Goal: Task Accomplishment & Management: Manage account settings

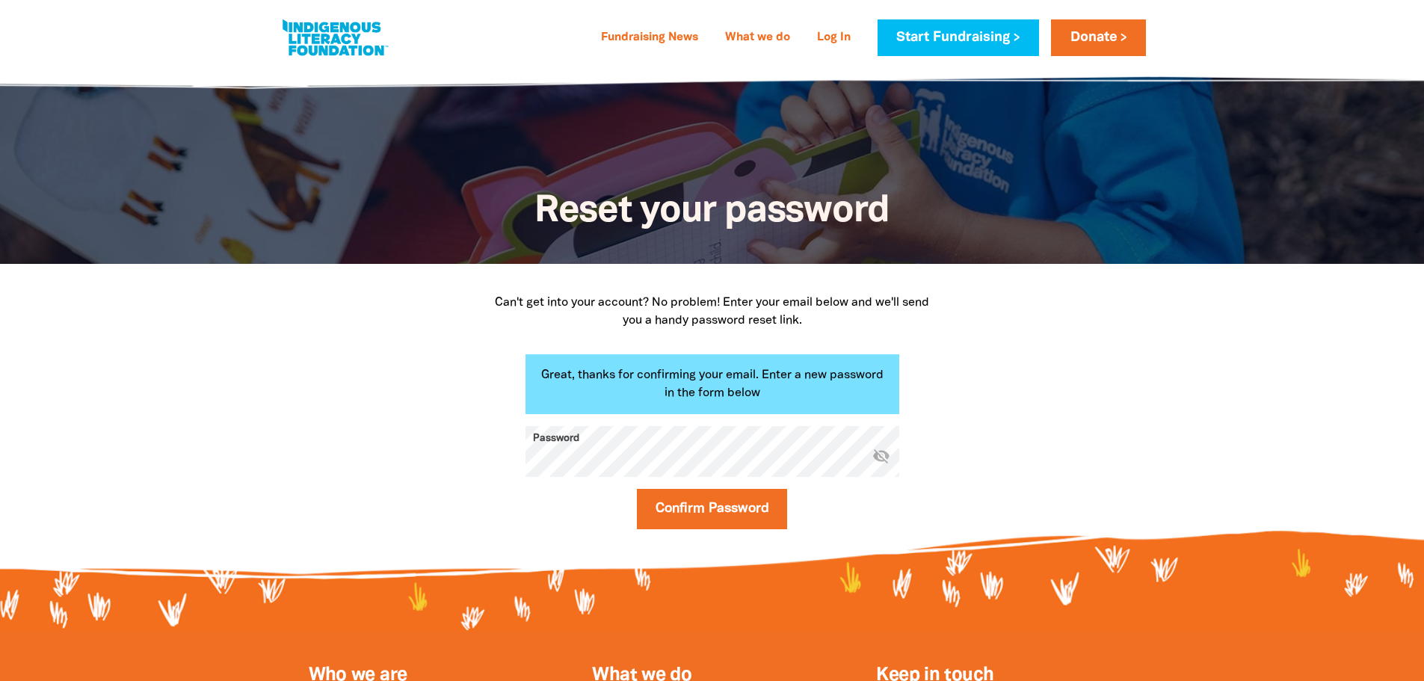
click at [883, 460] on icon "visibility_off" at bounding box center [881, 455] width 18 height 18
click at [440, 463] on div "Can't get into your account? No problem! Enter your email below and we'll send …" at bounding box center [712, 417] width 897 height 306
click at [754, 506] on button "Confirm Password" at bounding box center [712, 509] width 151 height 40
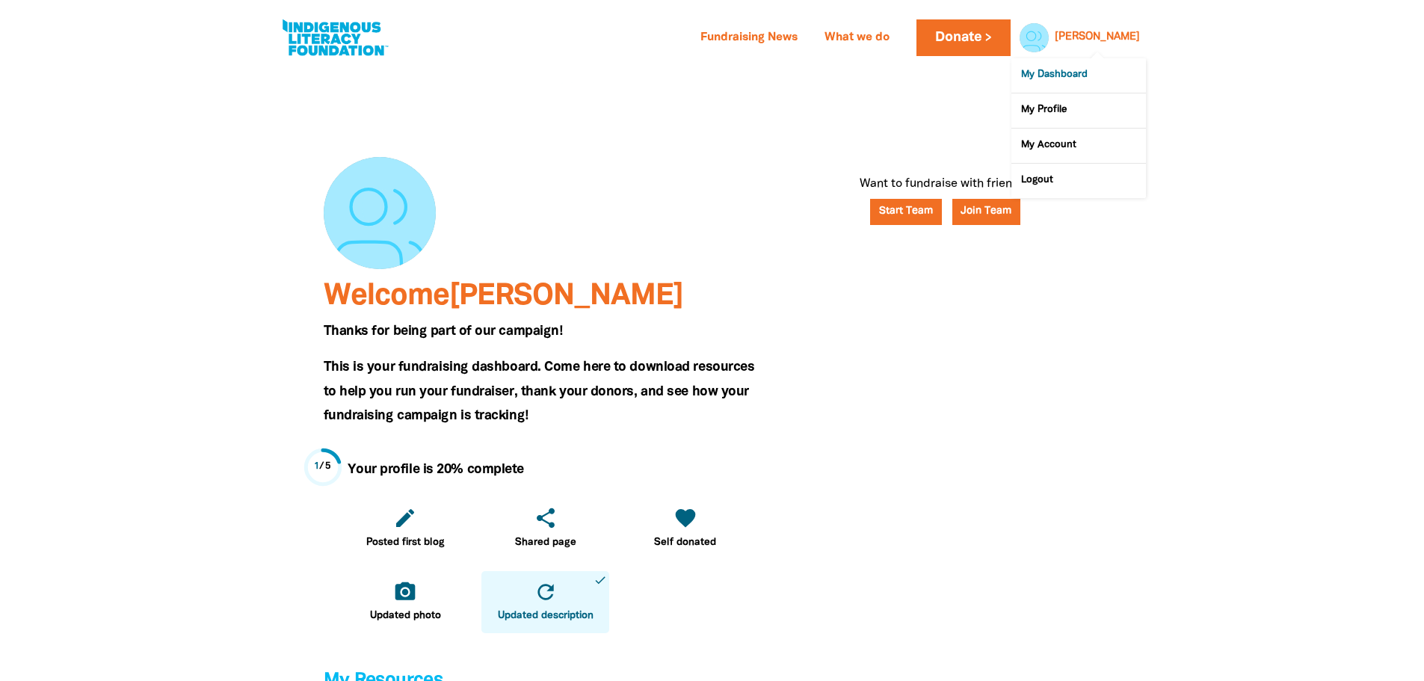
click at [1031, 78] on link "My Dashboard" at bounding box center [1078, 75] width 135 height 34
click at [1048, 37] on div at bounding box center [1031, 37] width 36 height 36
click at [1066, 120] on link "My Profile" at bounding box center [1078, 110] width 135 height 34
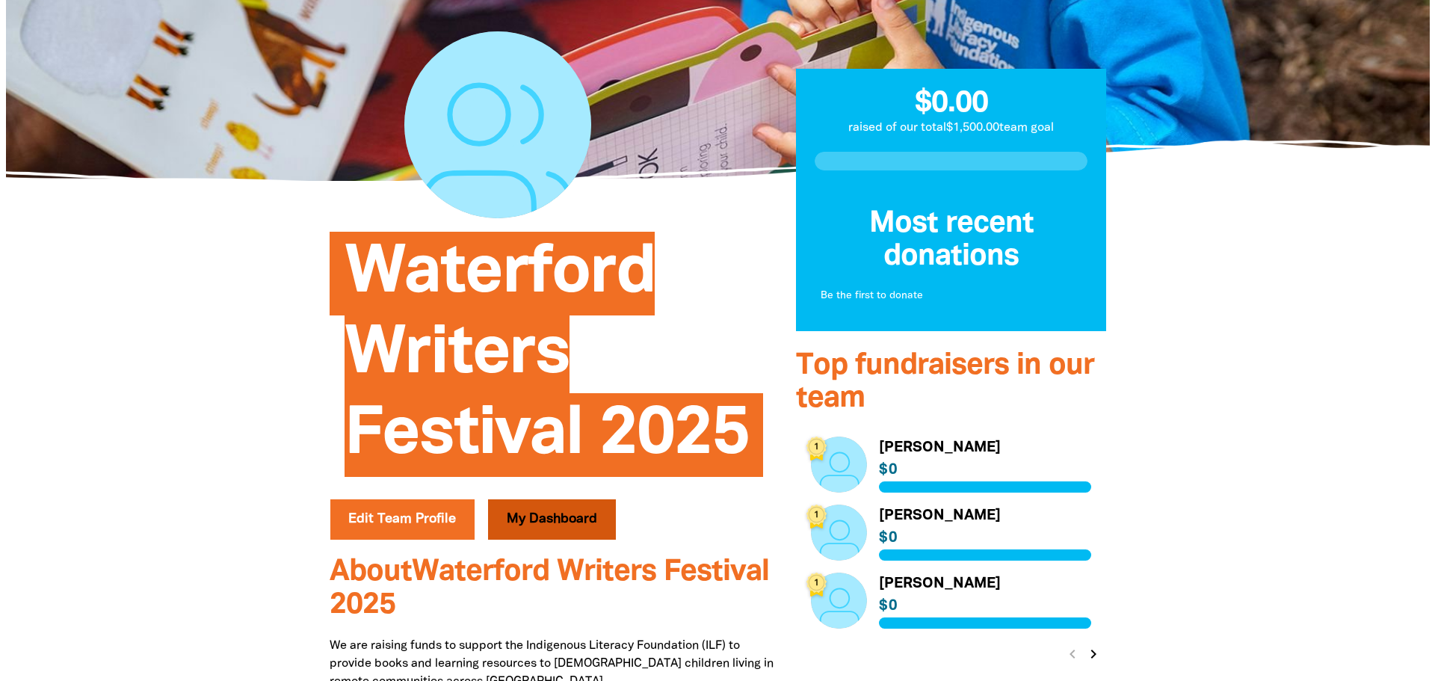
scroll to position [374, 0]
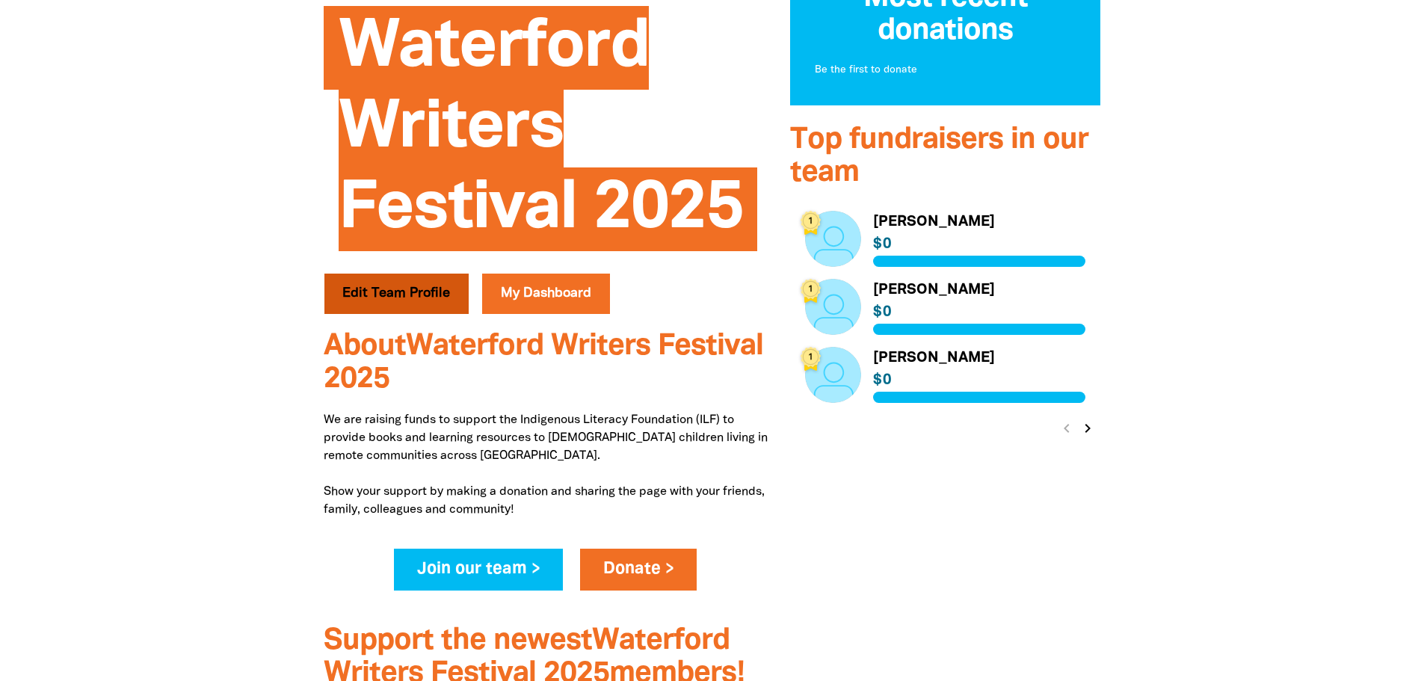
click at [414, 300] on button "Edit Team Profile" at bounding box center [396, 294] width 145 height 40
select select "Yes"
select select "Event"
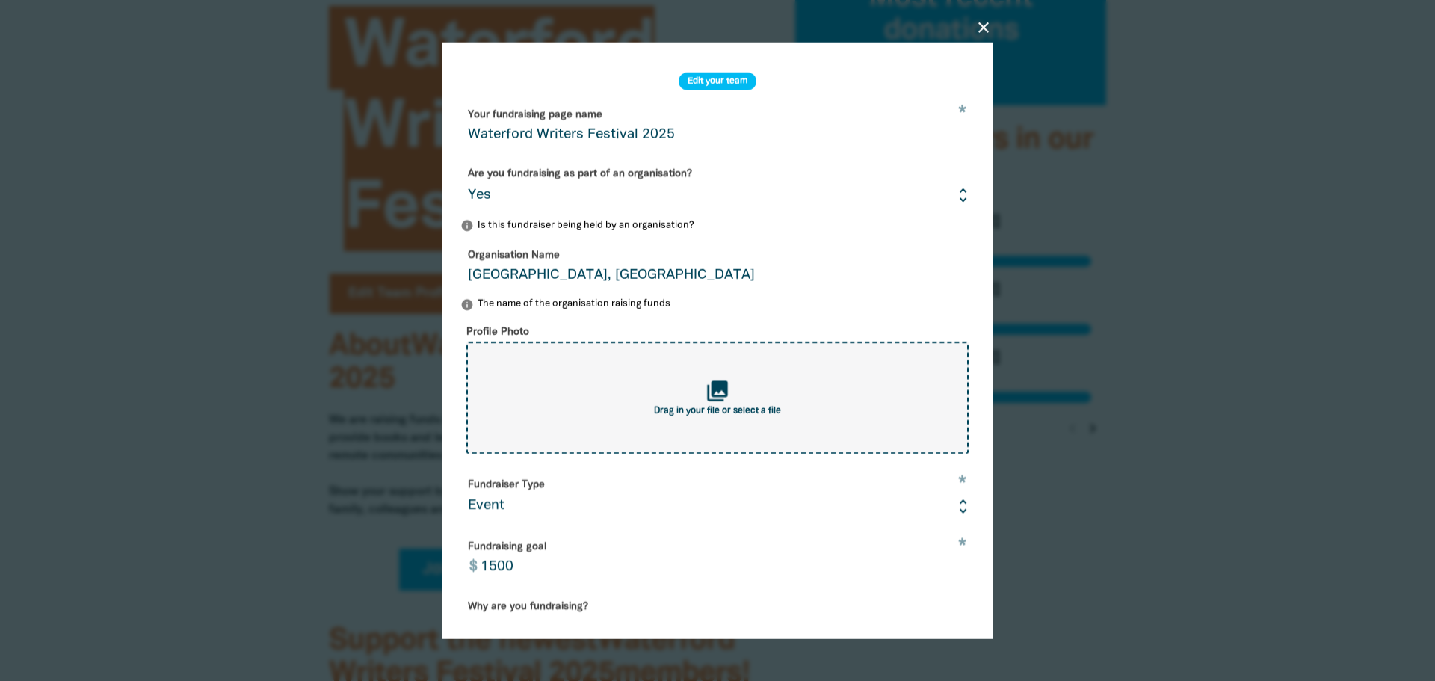
click at [717, 401] on icon "collections" at bounding box center [717, 390] width 25 height 25
type input "C:\fakepath\WWF 2025 Banner 175mm x 100mm.png"
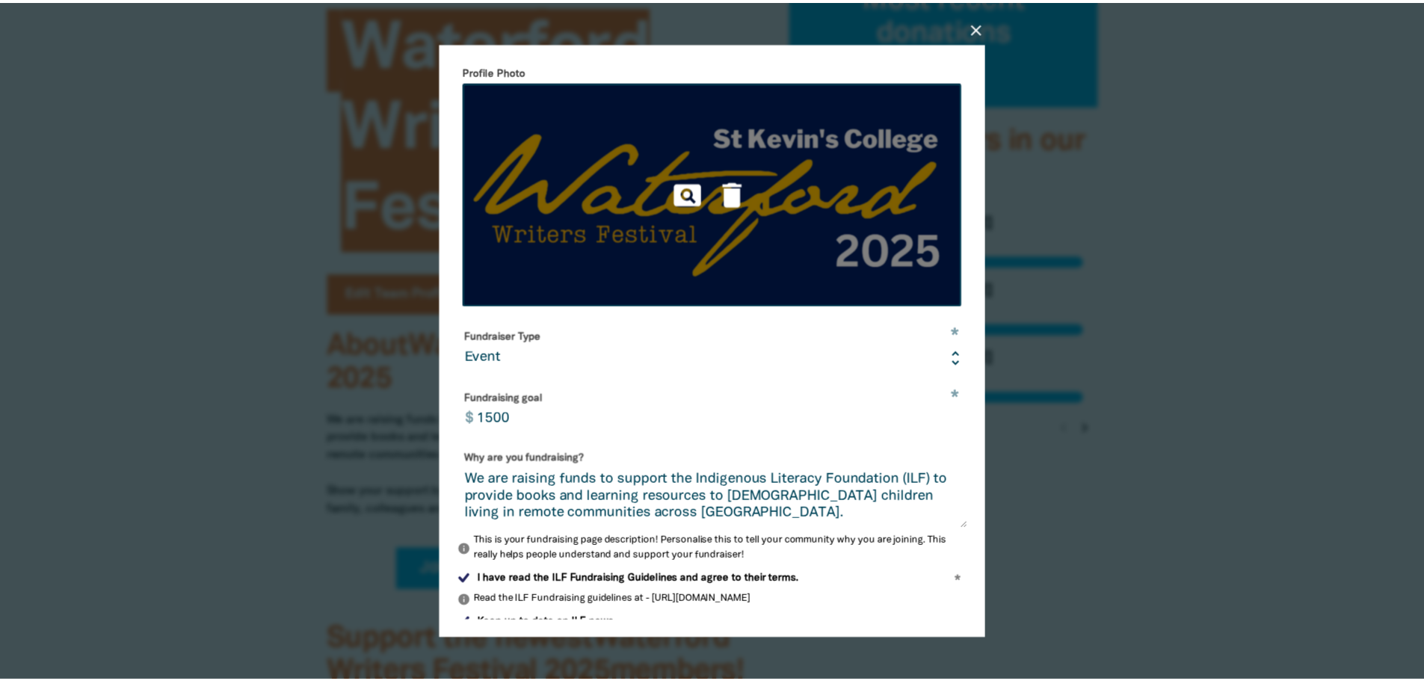
scroll to position [330, 0]
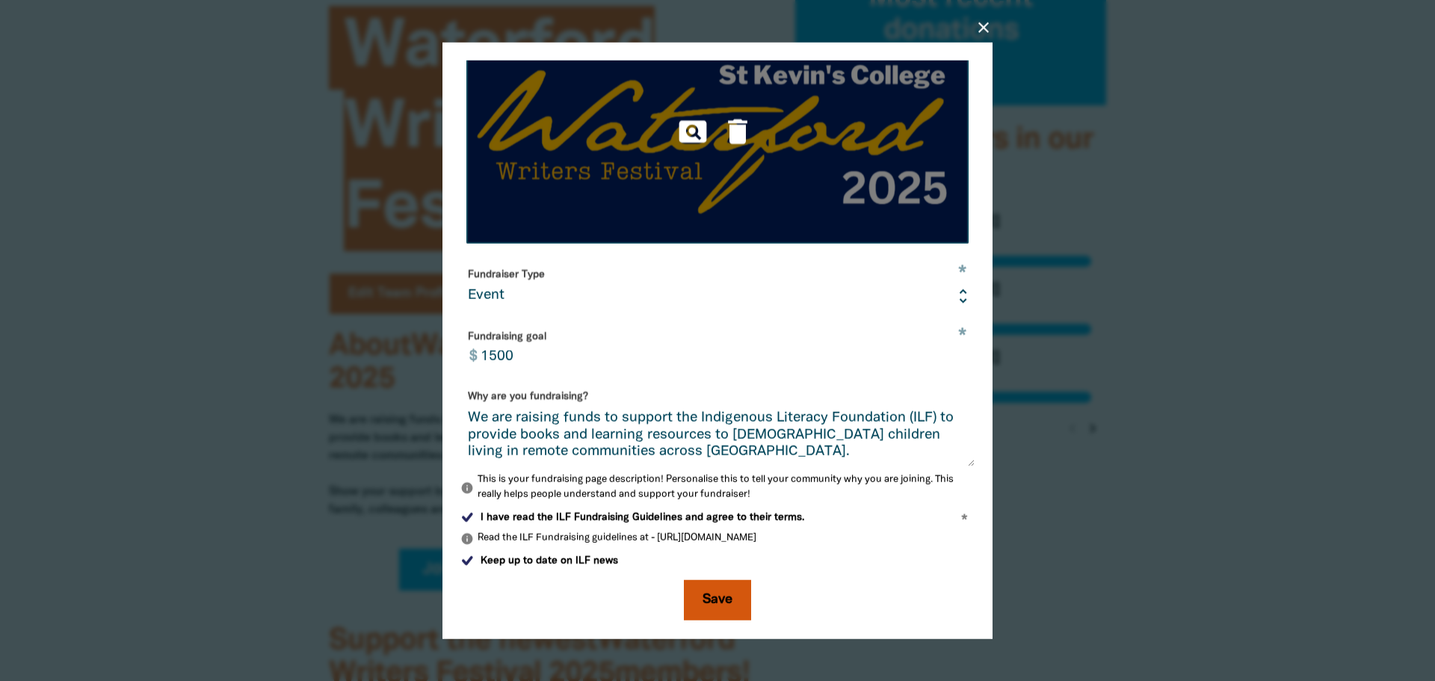
click at [724, 592] on button "Save" at bounding box center [717, 600] width 67 height 40
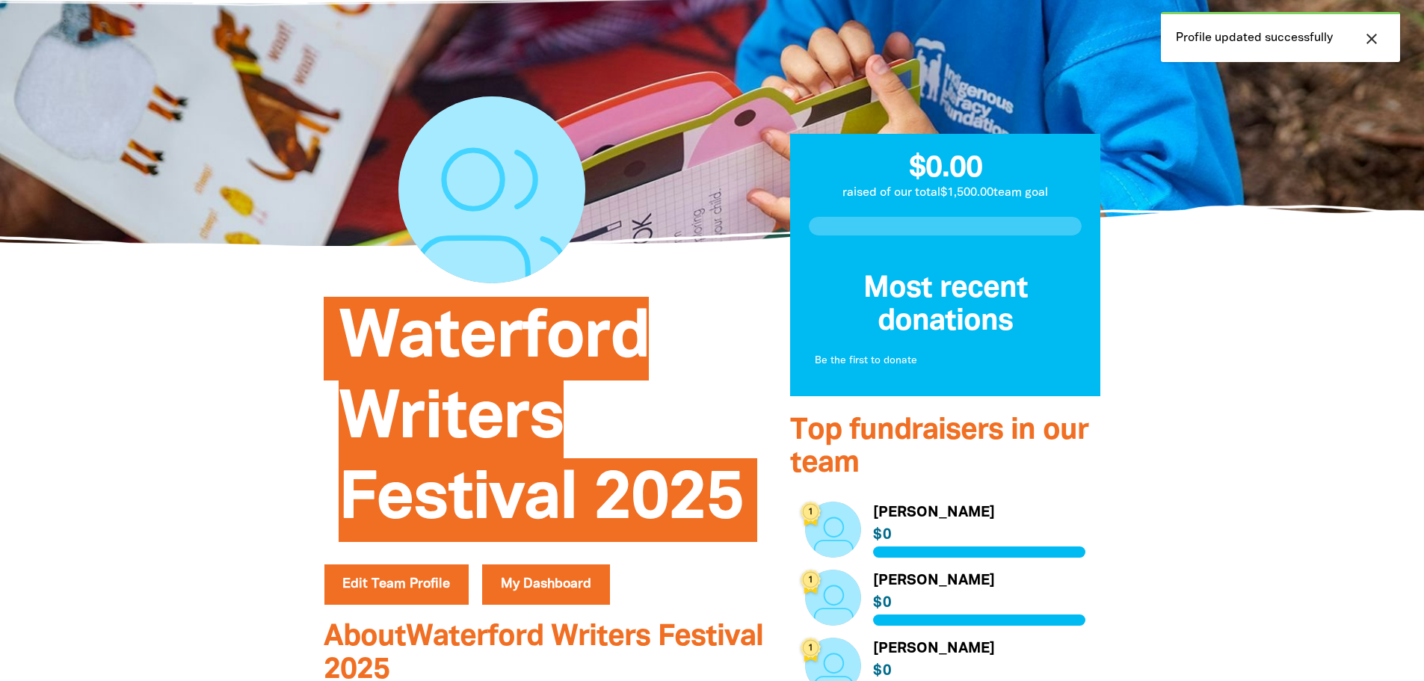
scroll to position [75, 0]
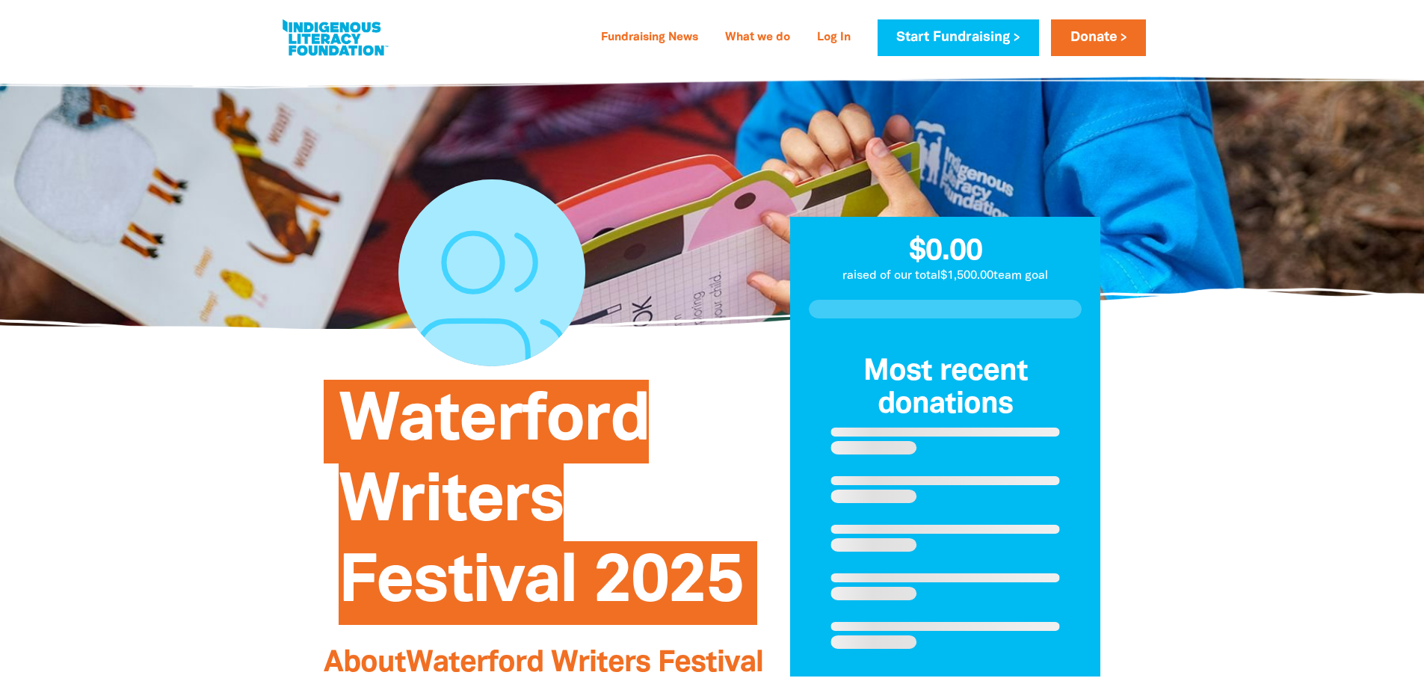
scroll to position [75, 0]
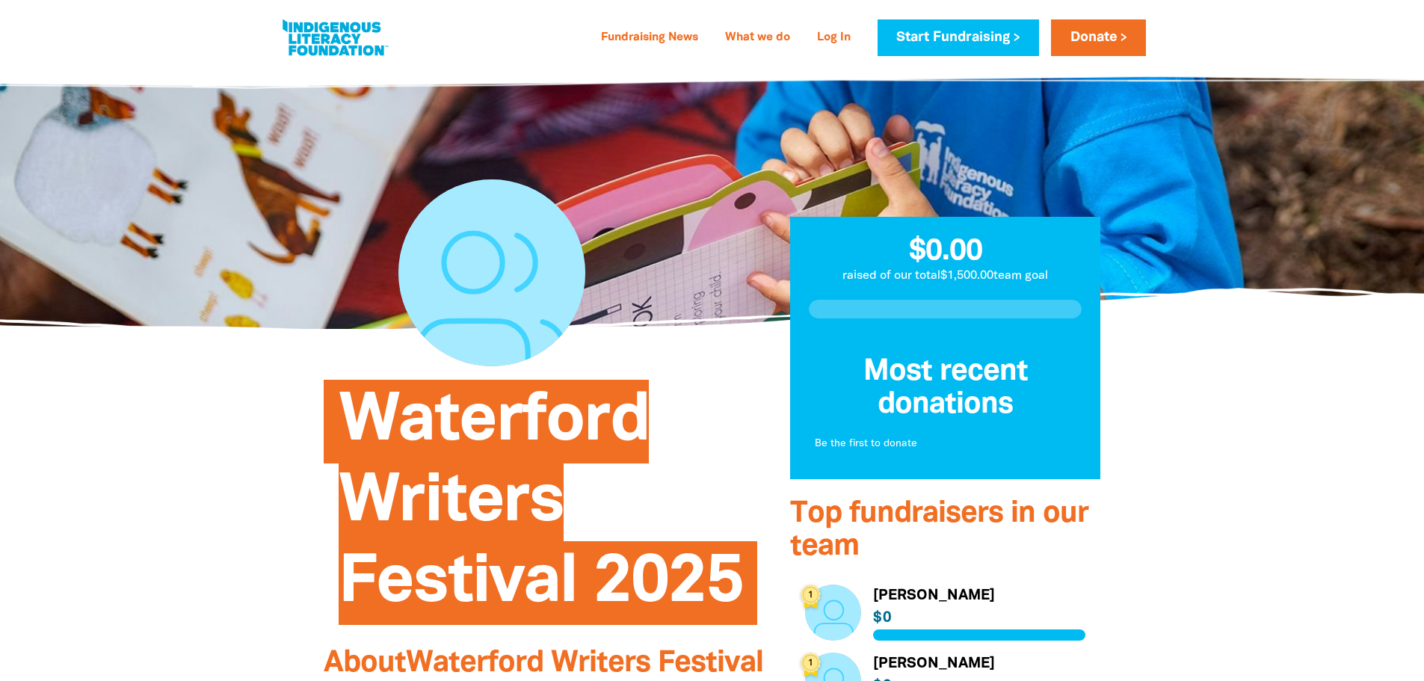
click at [502, 247] on div at bounding box center [491, 272] width 187 height 187
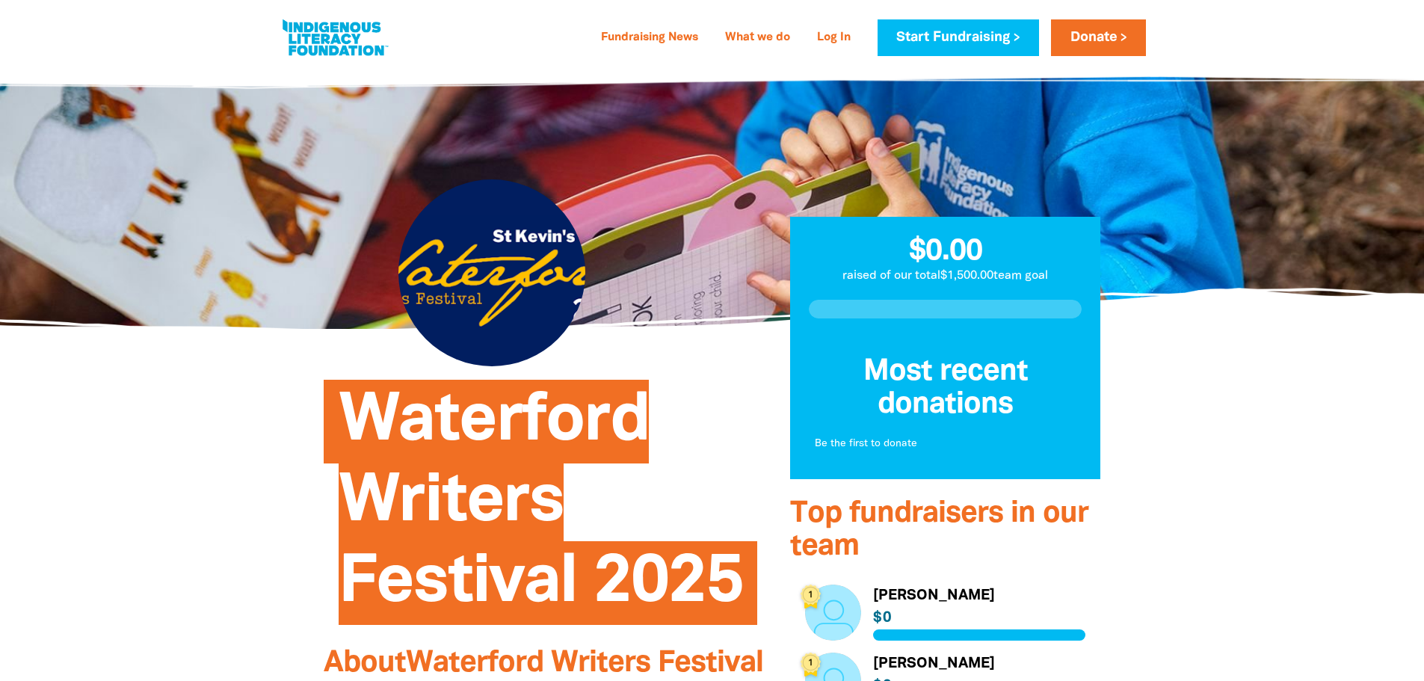
click at [451, 214] on div at bounding box center [491, 272] width 187 height 187
click at [829, 36] on link "Log In" at bounding box center [834, 38] width 52 height 24
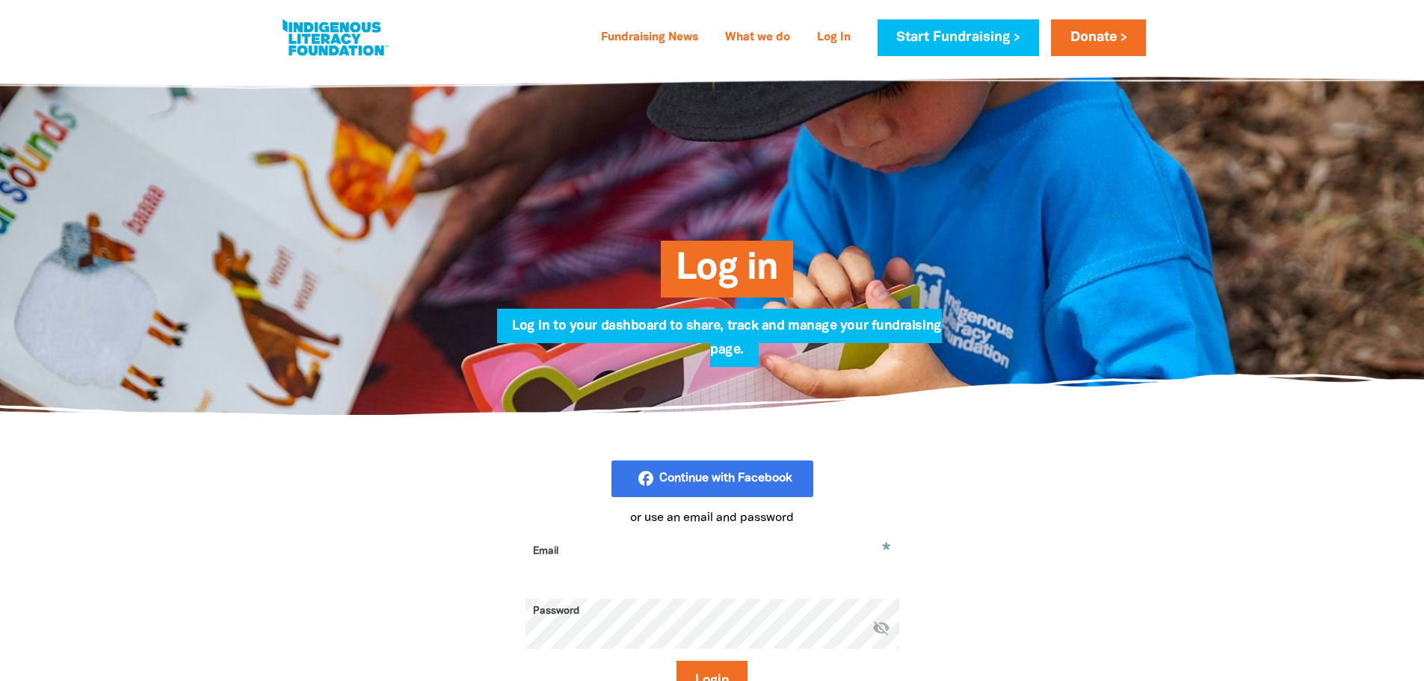
click at [646, 552] on input "Email" at bounding box center [712, 562] width 374 height 47
type input "vuongj@stkevins.vic.edu.au"
click at [711, 677] on button "Login" at bounding box center [711, 681] width 71 height 40
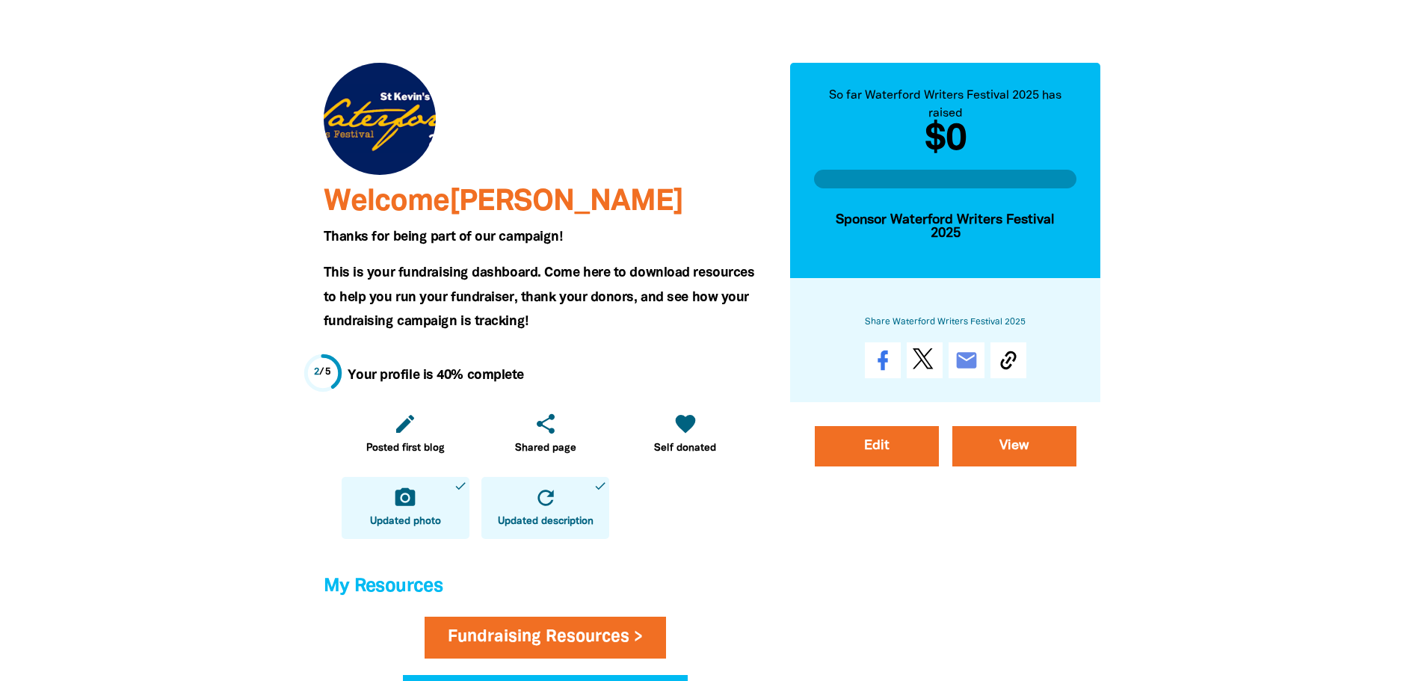
scroll to position [299, 0]
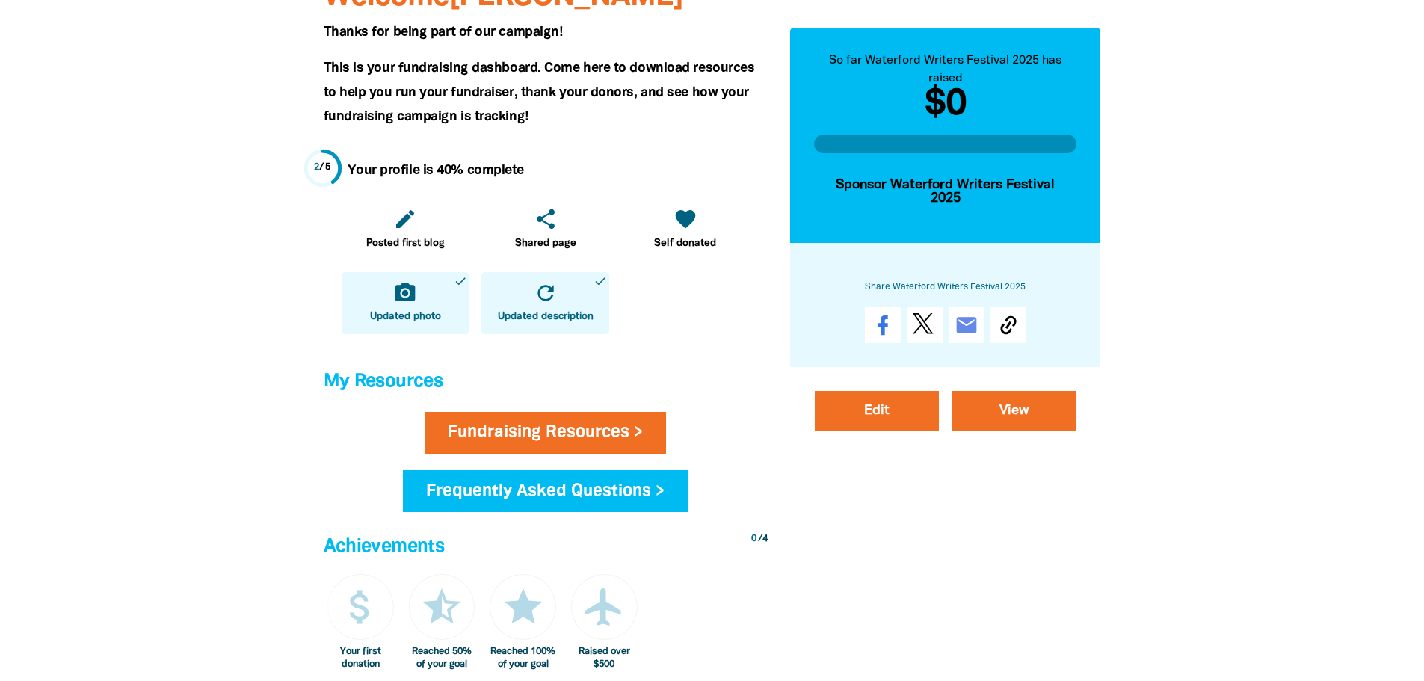
click at [421, 303] on link "camera_alt Updated photo done" at bounding box center [406, 303] width 128 height 62
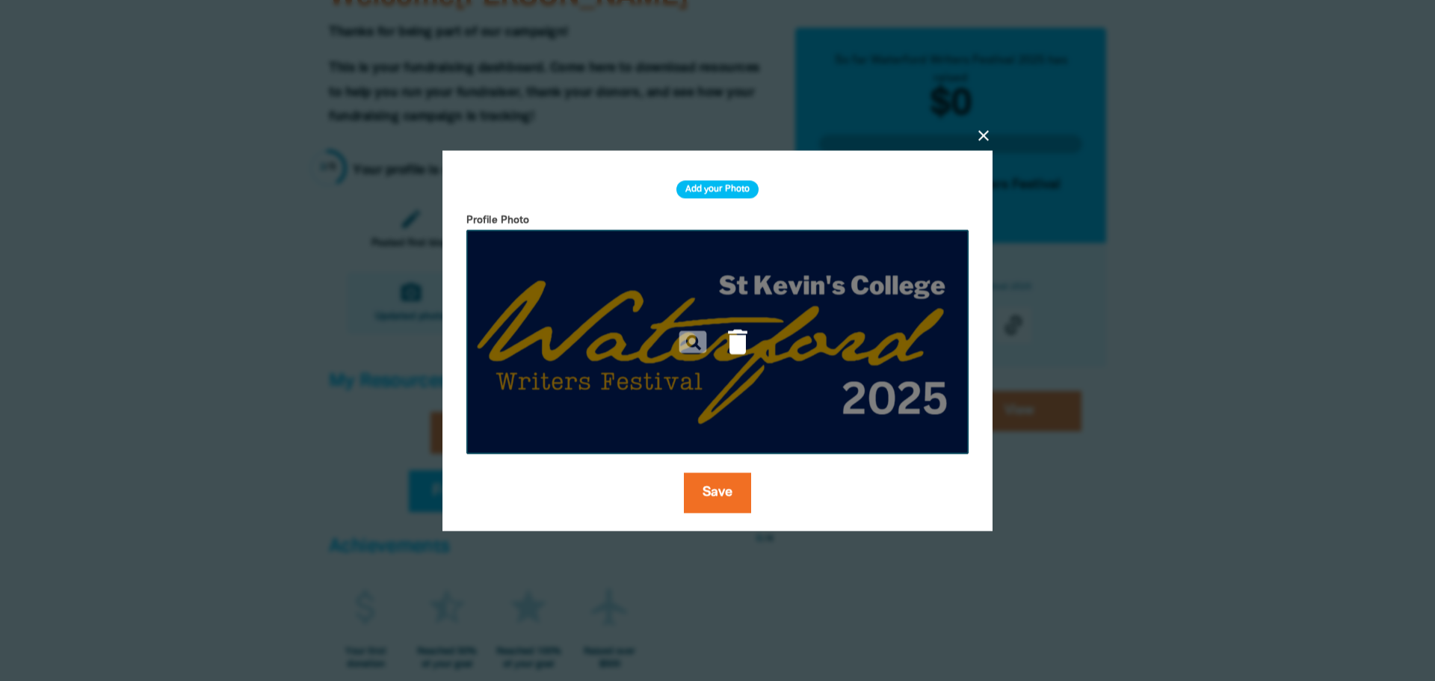
click at [729, 344] on icon "delete" at bounding box center [737, 341] width 33 height 33
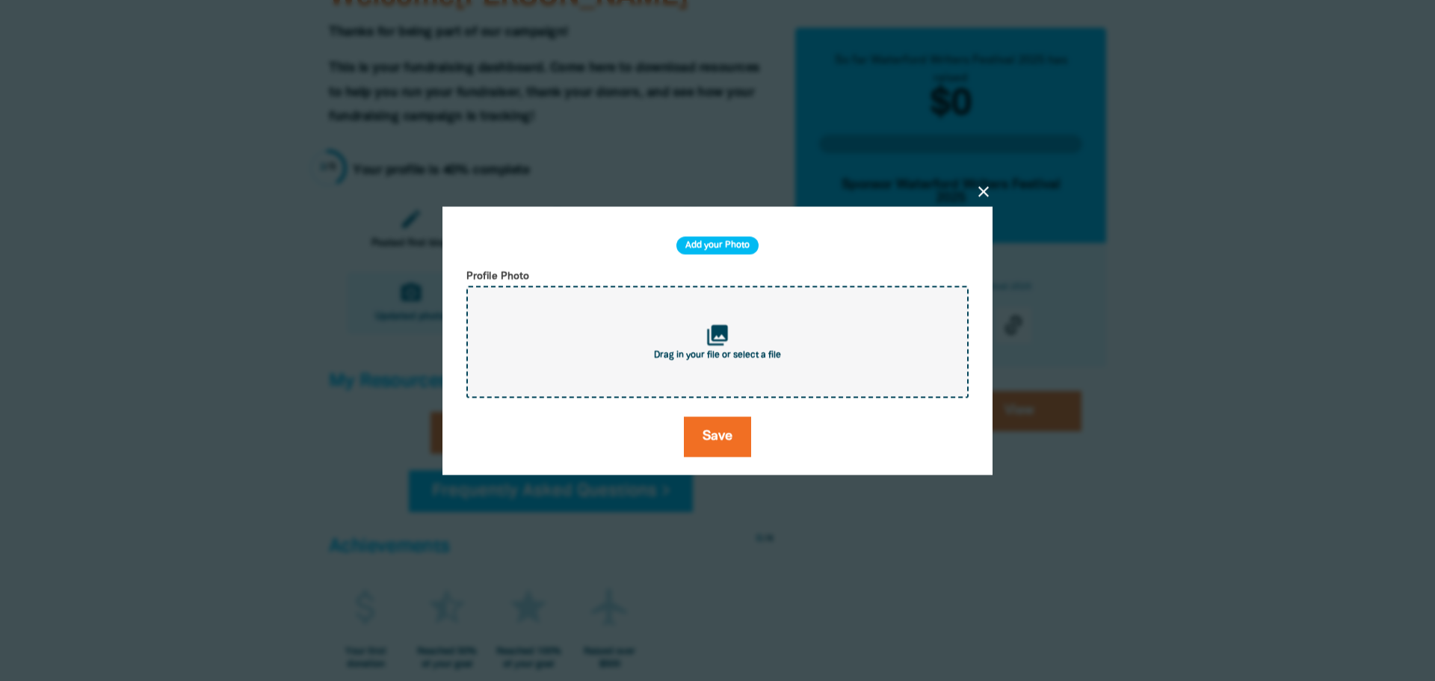
click at [733, 337] on div "collections Drag in your file or select a file" at bounding box center [717, 341] width 502 height 112
type input "C:\fakepath\WWF 2025 Poster.png"
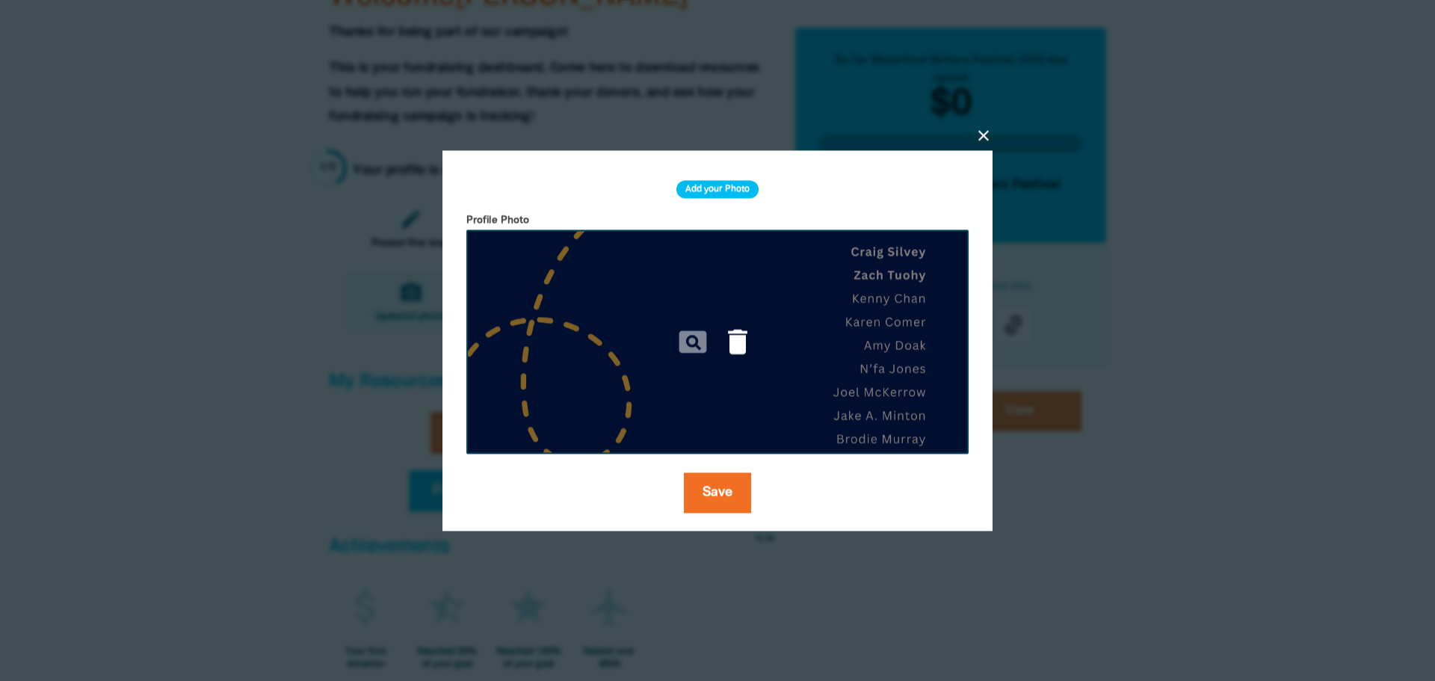
click at [731, 342] on icon "delete" at bounding box center [737, 341] width 33 height 33
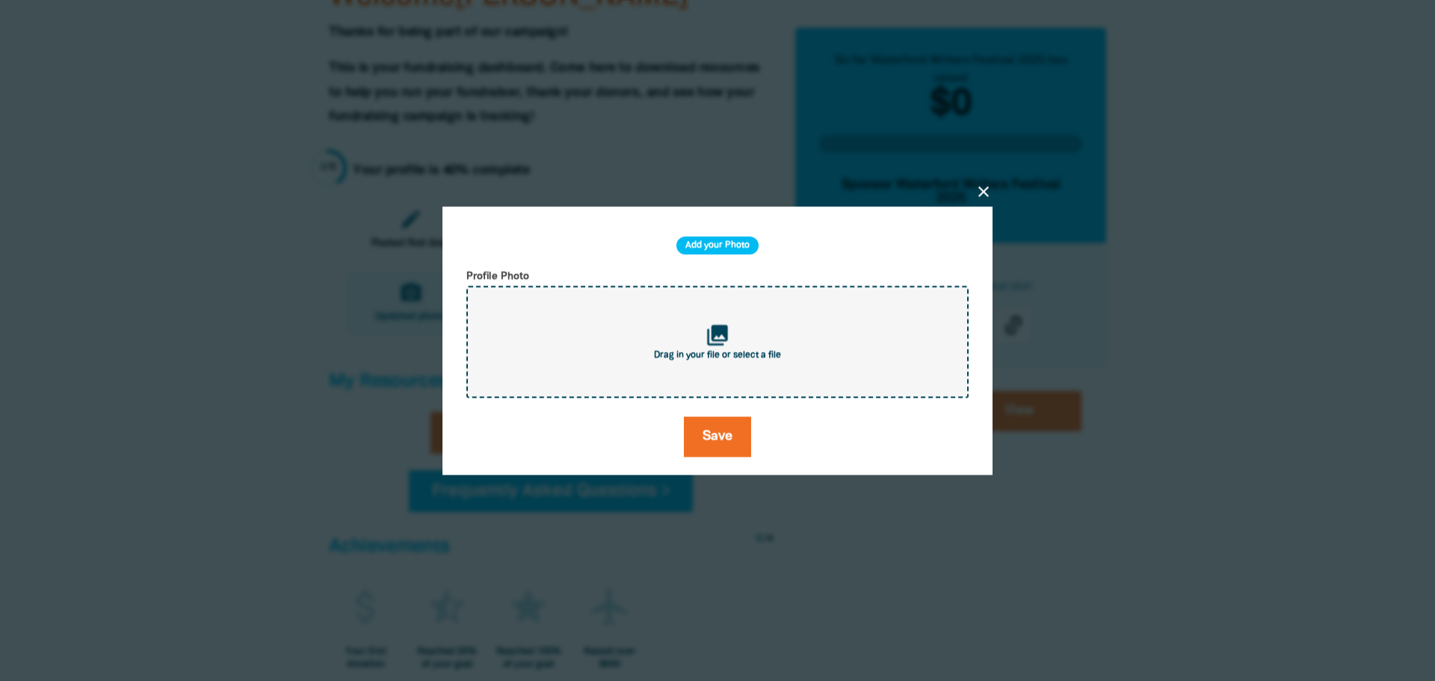
click at [688, 339] on div "collections Drag in your file or select a file" at bounding box center [717, 341] width 502 height 112
type input "C:\fakepath\WWF 2025 Poster.png"
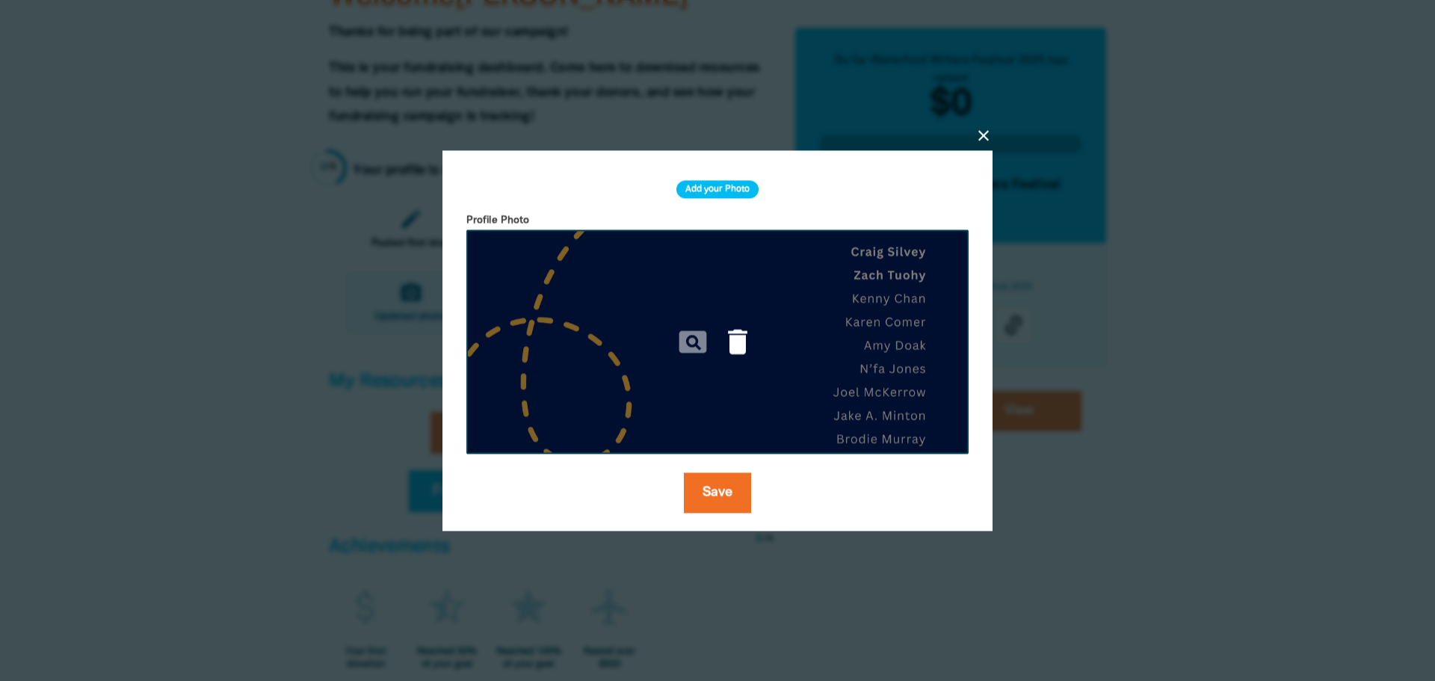
click at [741, 350] on icon "delete" at bounding box center [737, 341] width 33 height 33
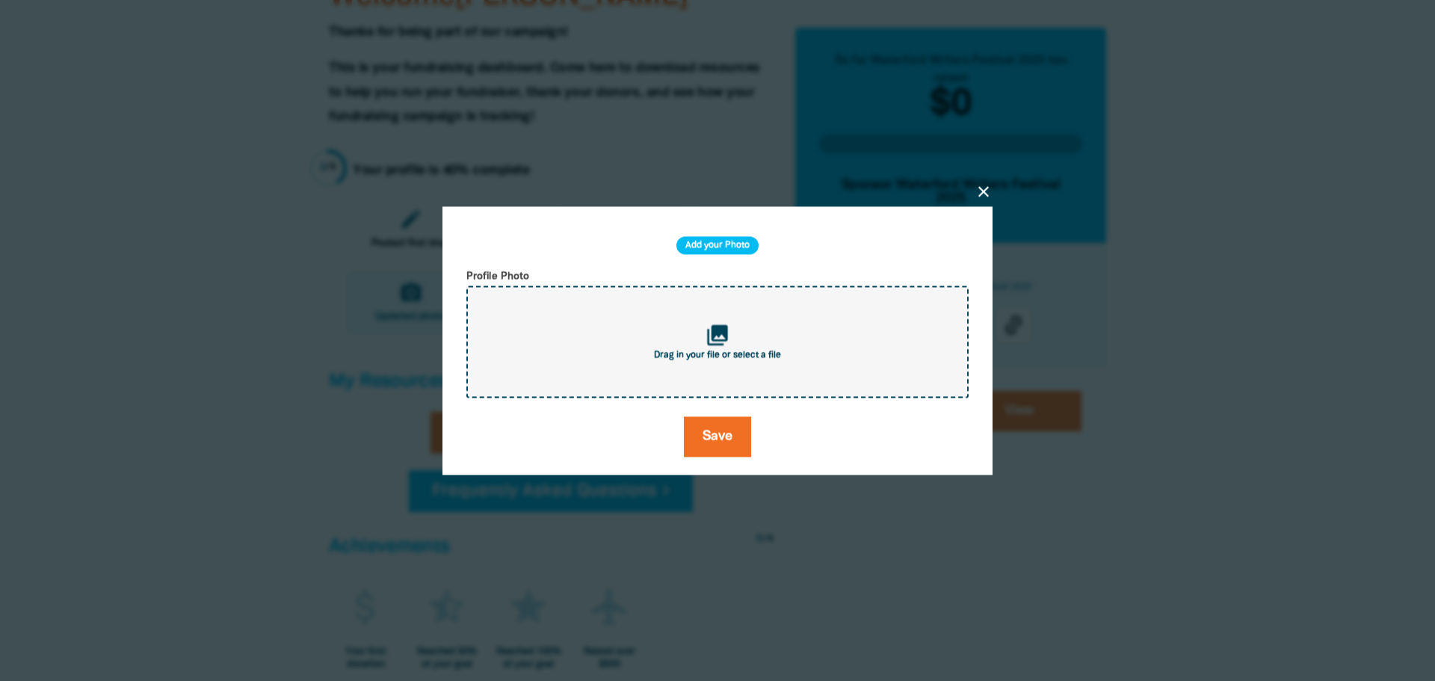
click at [708, 328] on icon "collections" at bounding box center [717, 335] width 25 height 25
type input "C:\fakepath\WWF 2025 Banner 175mm x 75mm.png"
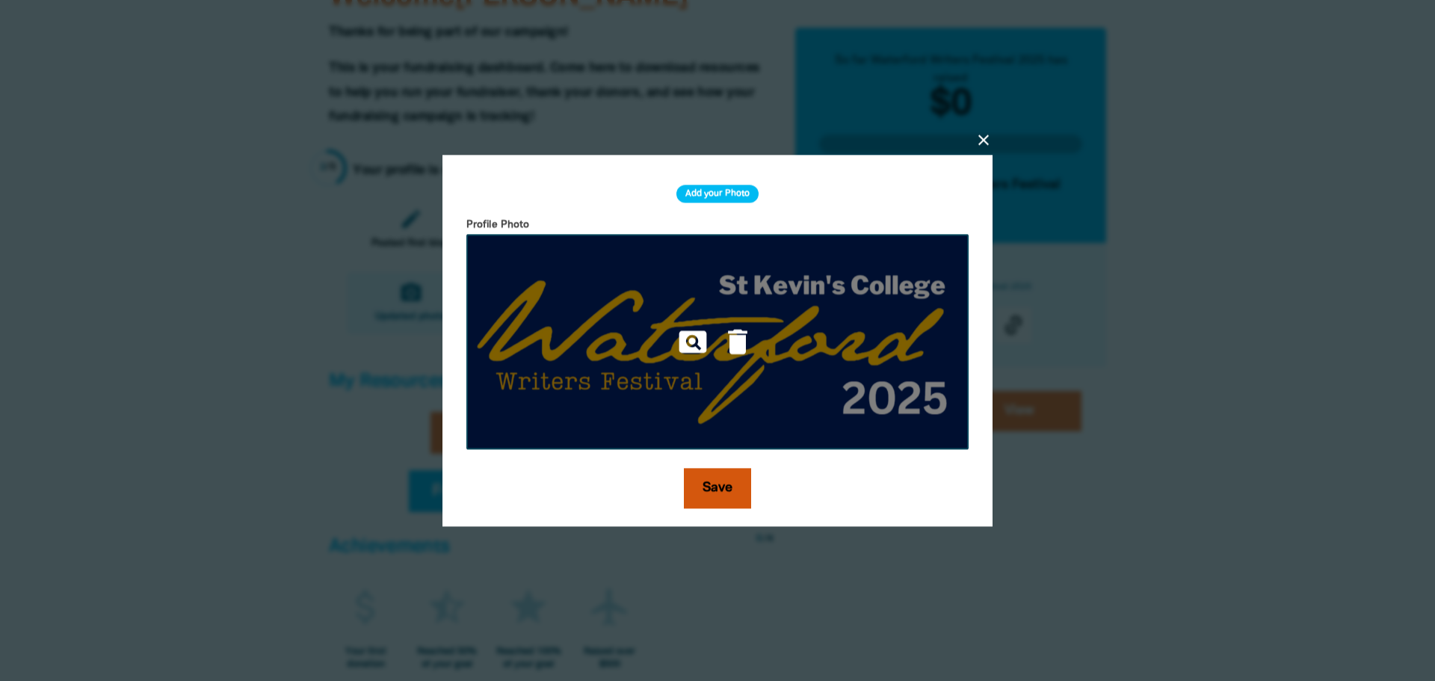
click at [734, 468] on button "Save" at bounding box center [717, 488] width 67 height 40
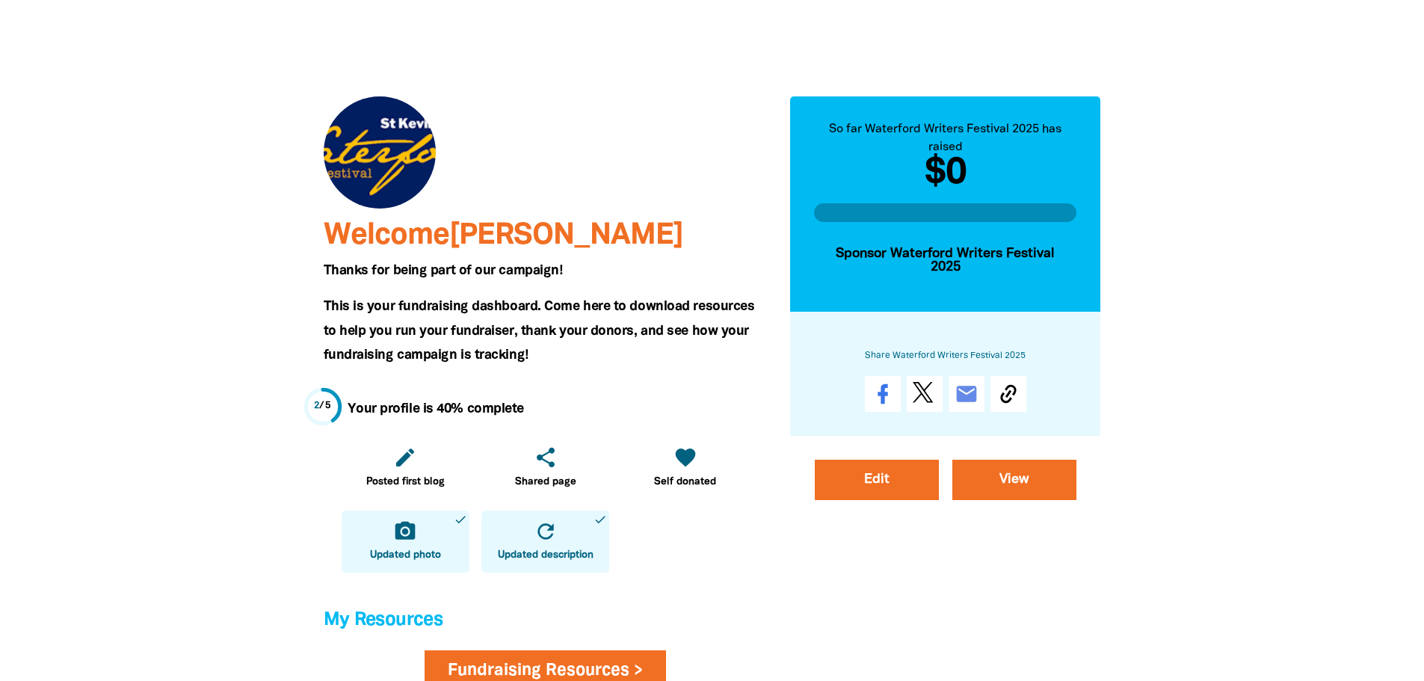
scroll to position [0, 0]
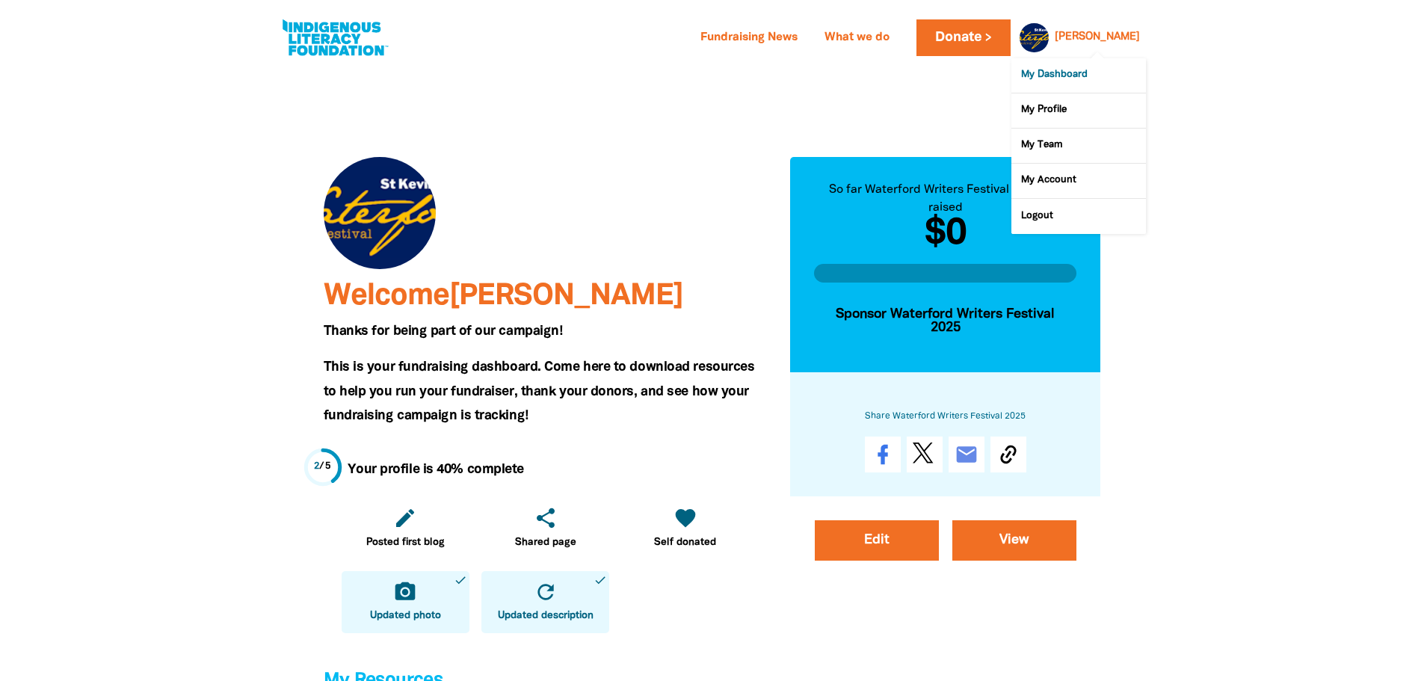
click at [1065, 73] on link "My Dashboard" at bounding box center [1078, 75] width 135 height 34
click at [1057, 117] on link "My Profile" at bounding box center [1078, 110] width 135 height 34
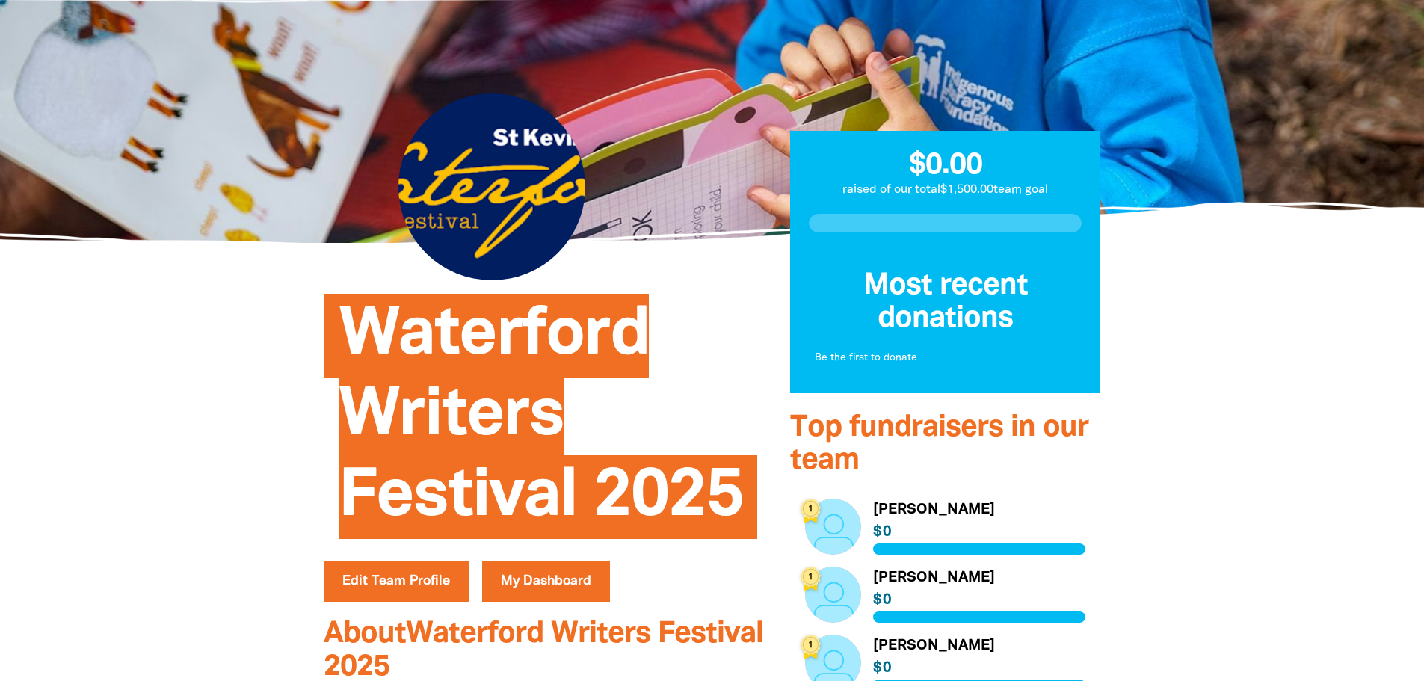
scroll to position [75, 0]
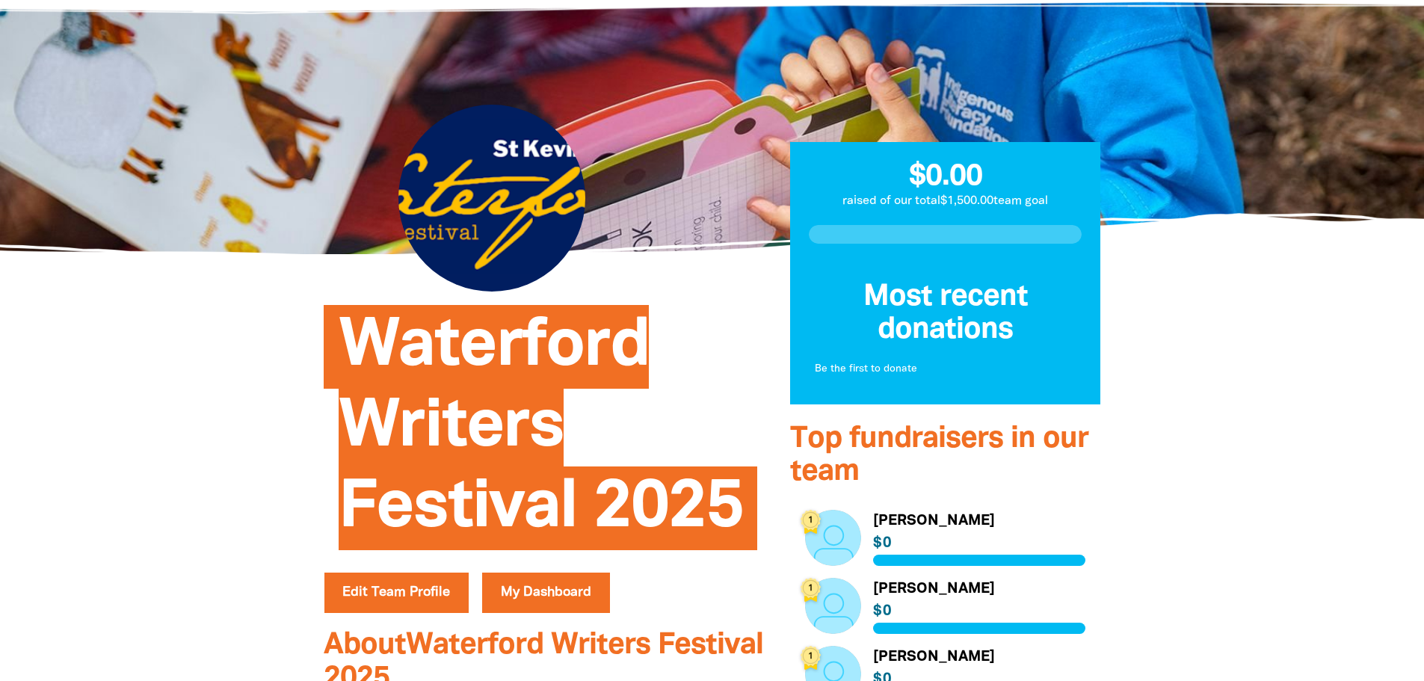
click at [477, 187] on div at bounding box center [491, 198] width 187 height 187
drag, startPoint x: 477, startPoint y: 187, endPoint x: 603, endPoint y: 197, distance: 126.7
click at [603, 197] on div at bounding box center [546, 198] width 444 height 336
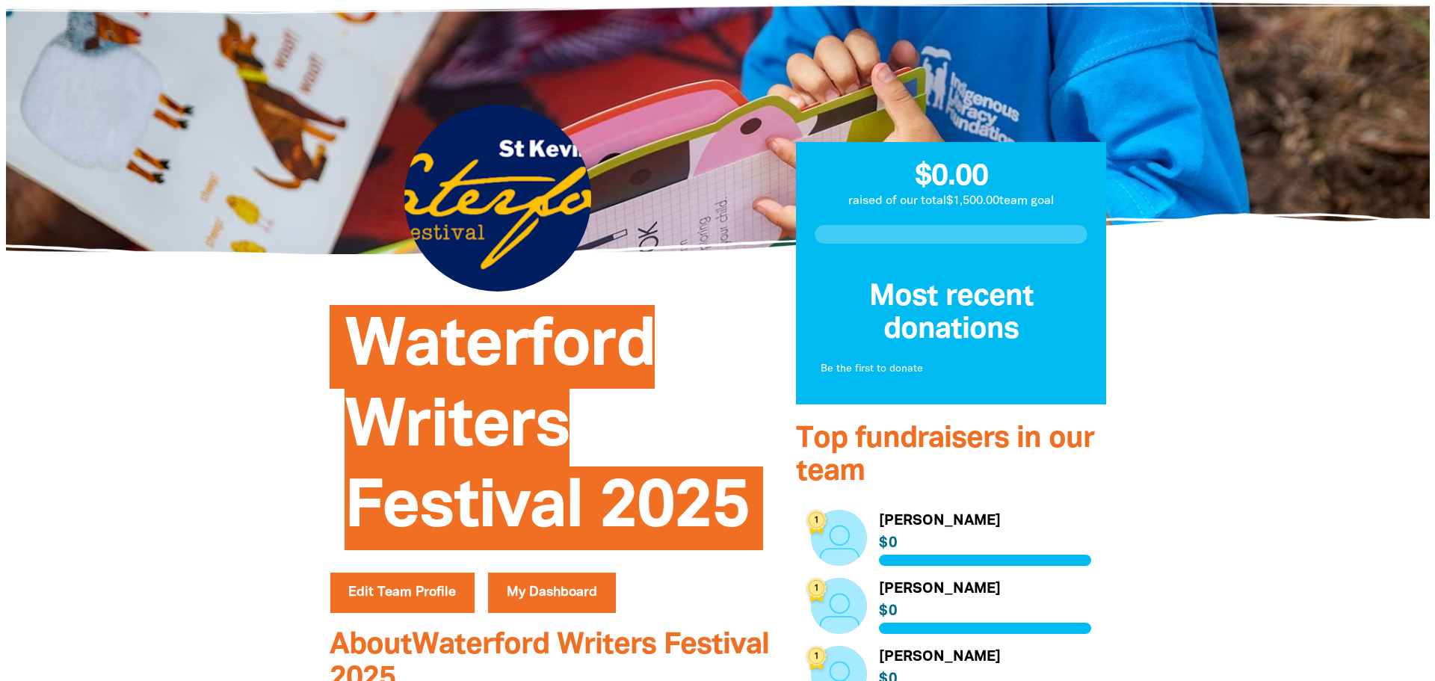
scroll to position [523, 0]
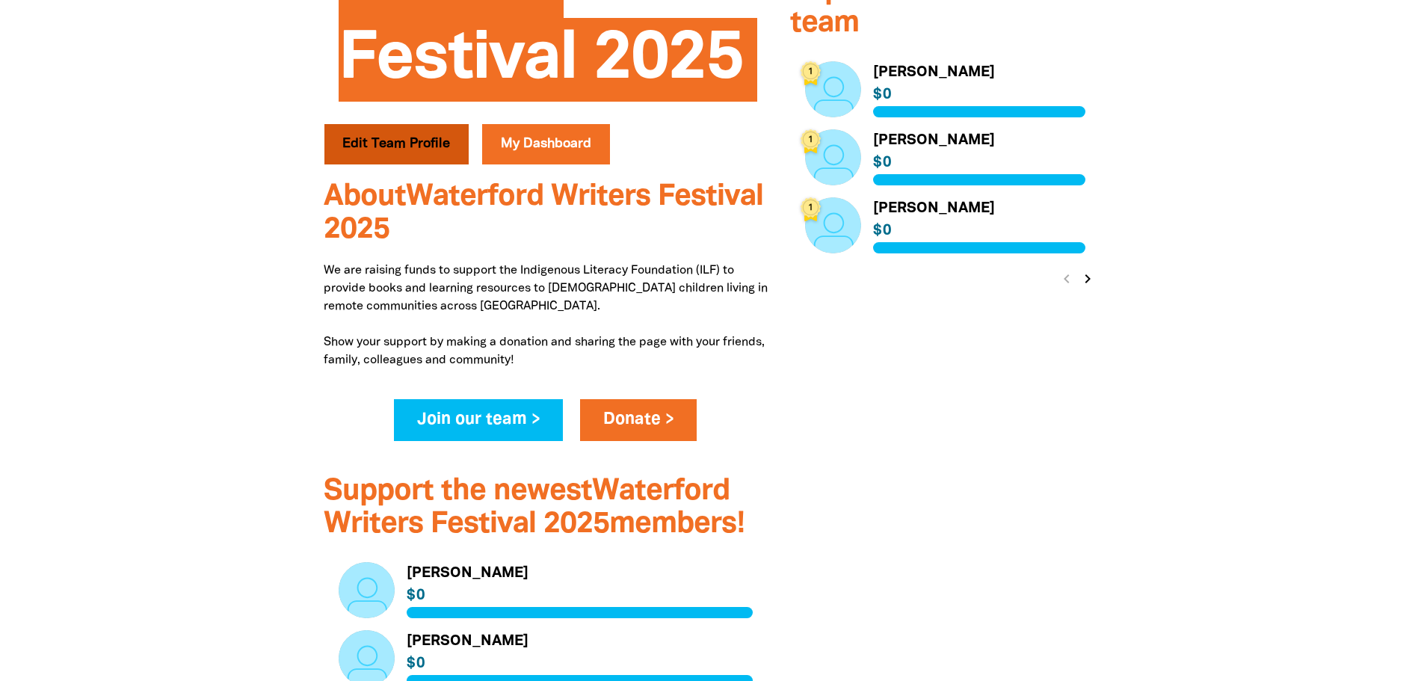
click at [434, 154] on button "Edit Team Profile" at bounding box center [396, 144] width 145 height 40
select select "Yes"
select select "Event"
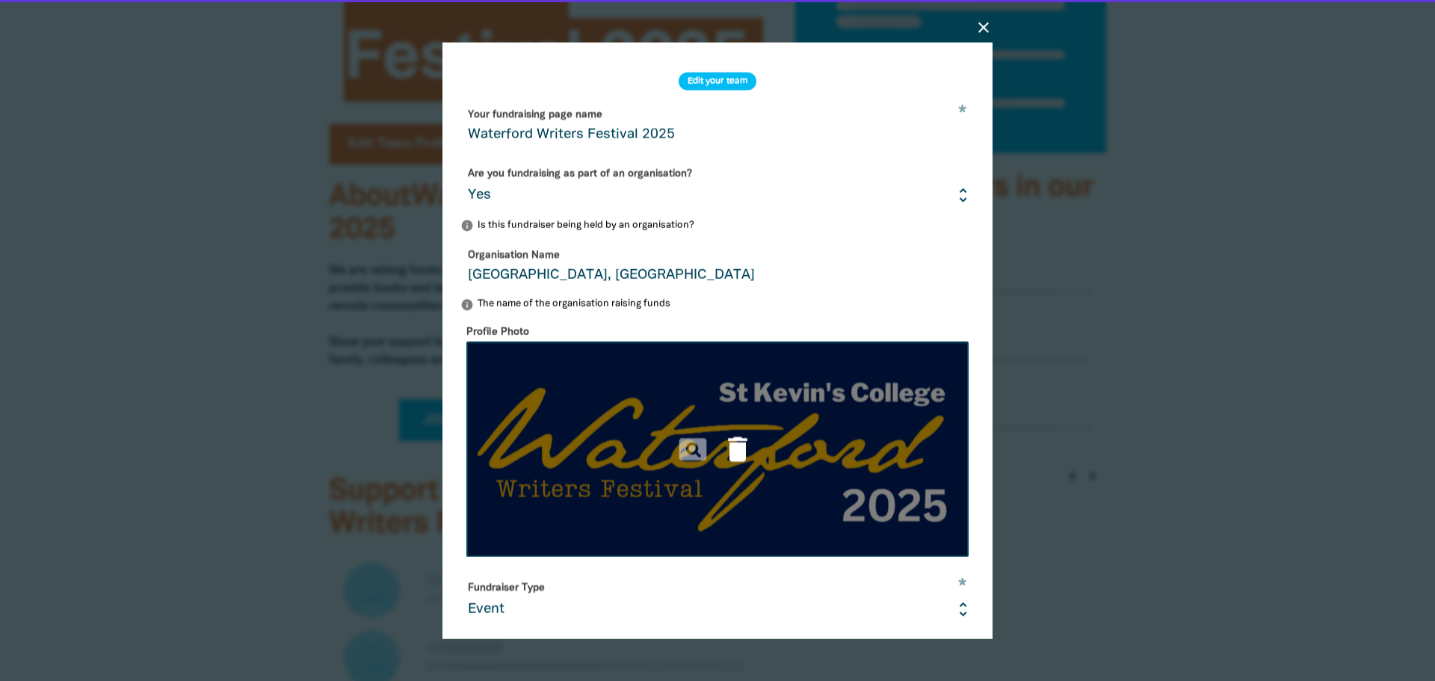
click at [721, 452] on icon "delete" at bounding box center [737, 449] width 33 height 33
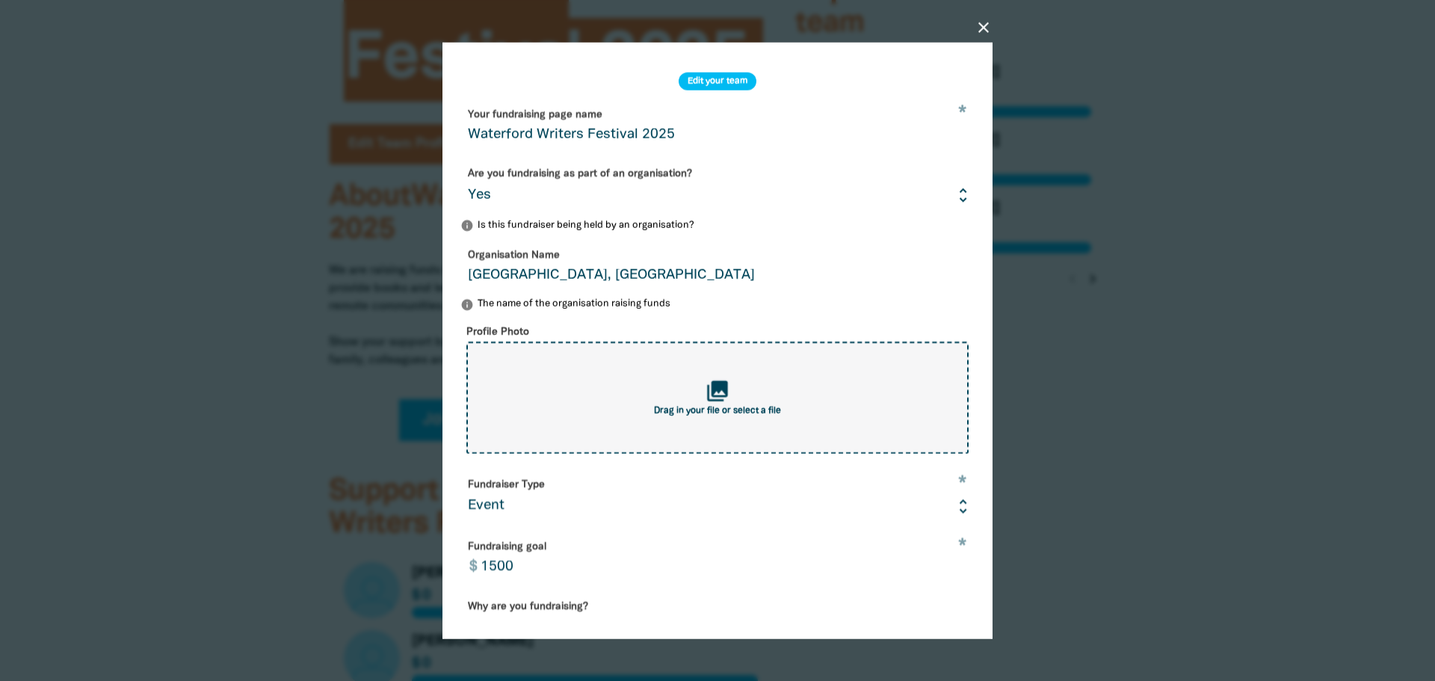
click at [698, 399] on div "collections Drag in your file or select a file" at bounding box center [717, 398] width 502 height 112
type input "C:\fakepath\Screenshot 2025-08-19 122618.png"
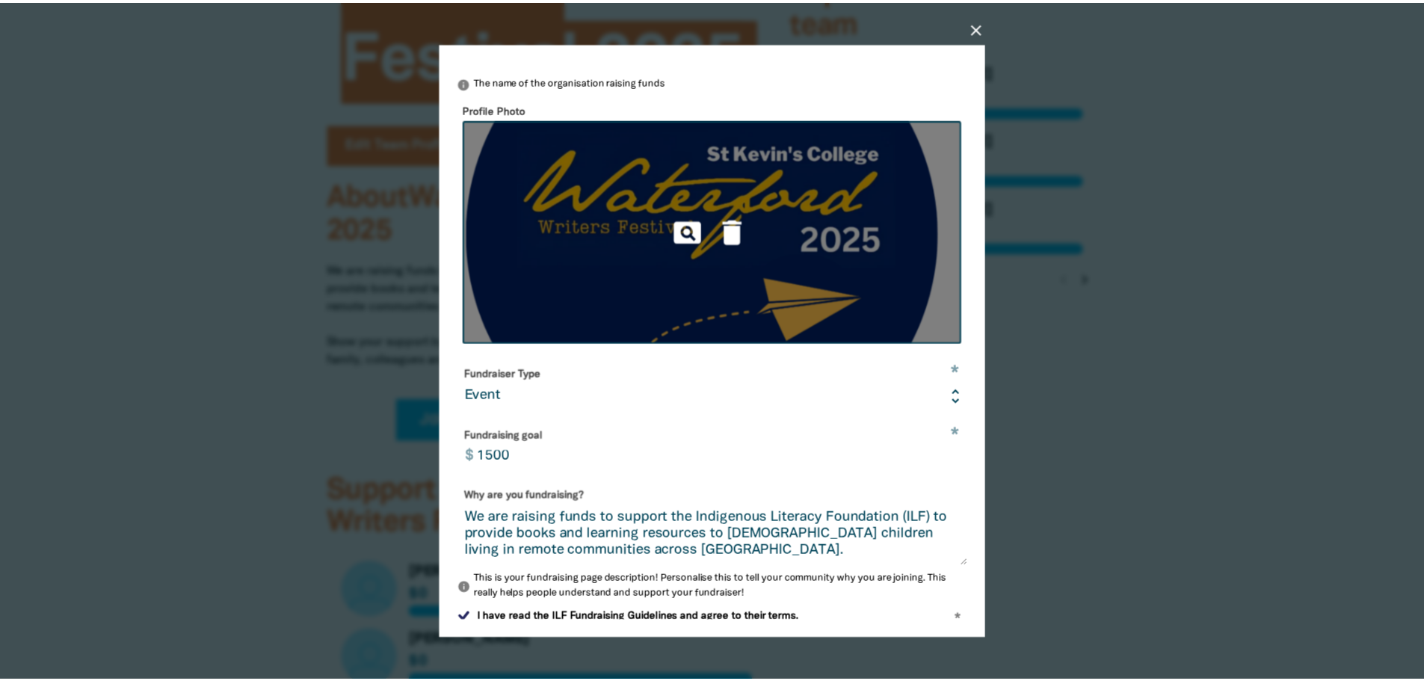
scroll to position [330, 0]
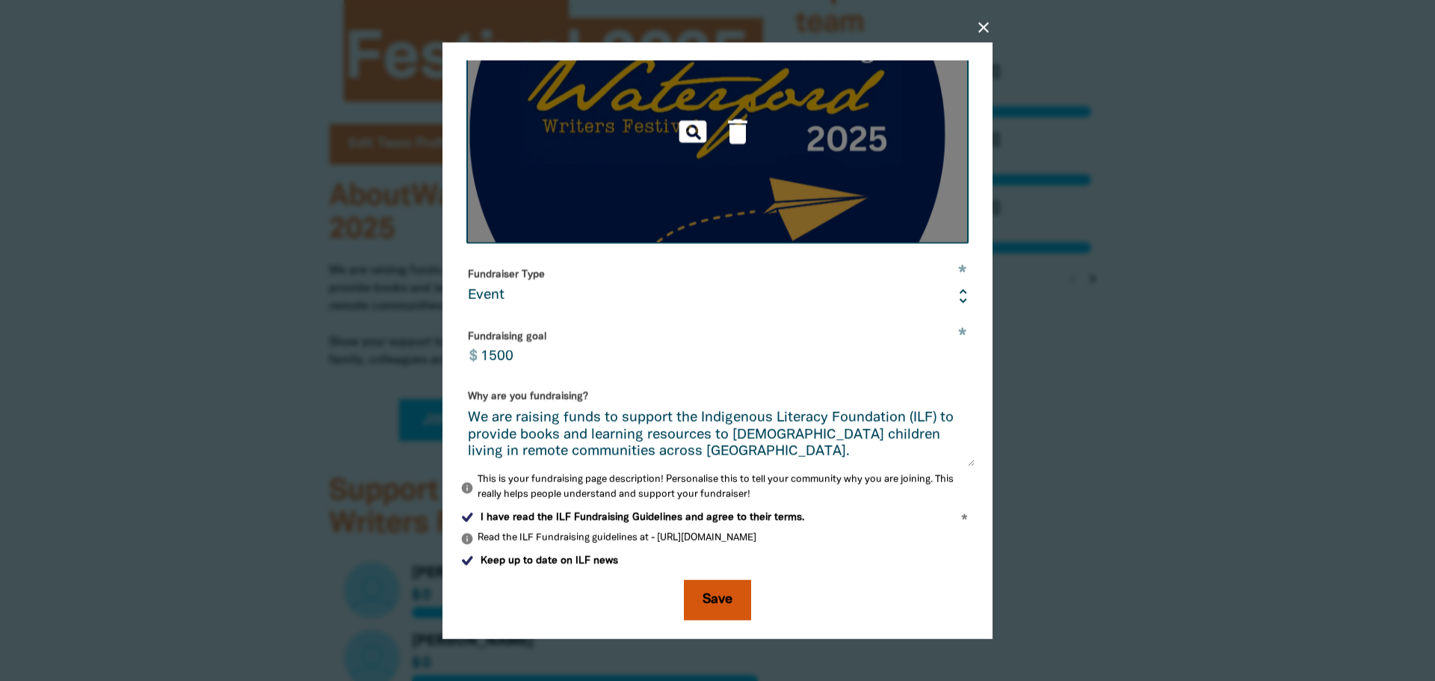
click at [714, 601] on button "Save" at bounding box center [717, 600] width 67 height 40
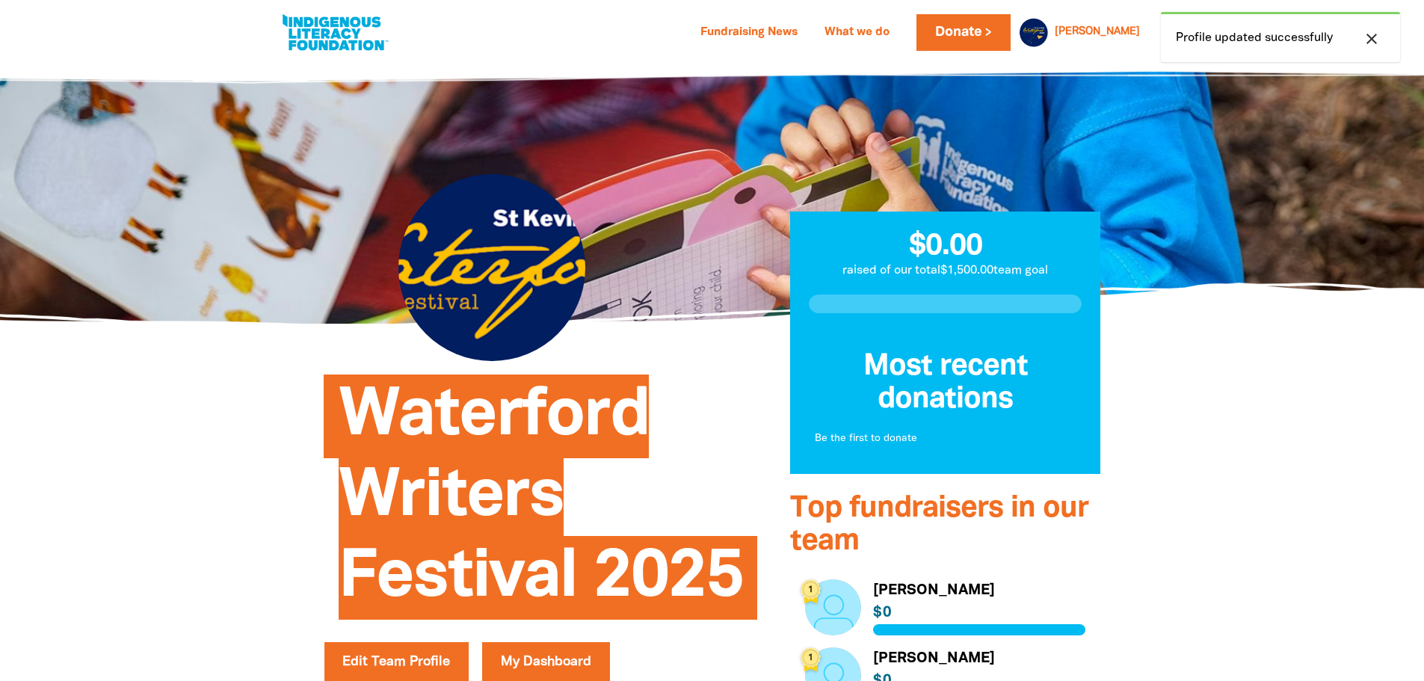
scroll to position [0, 0]
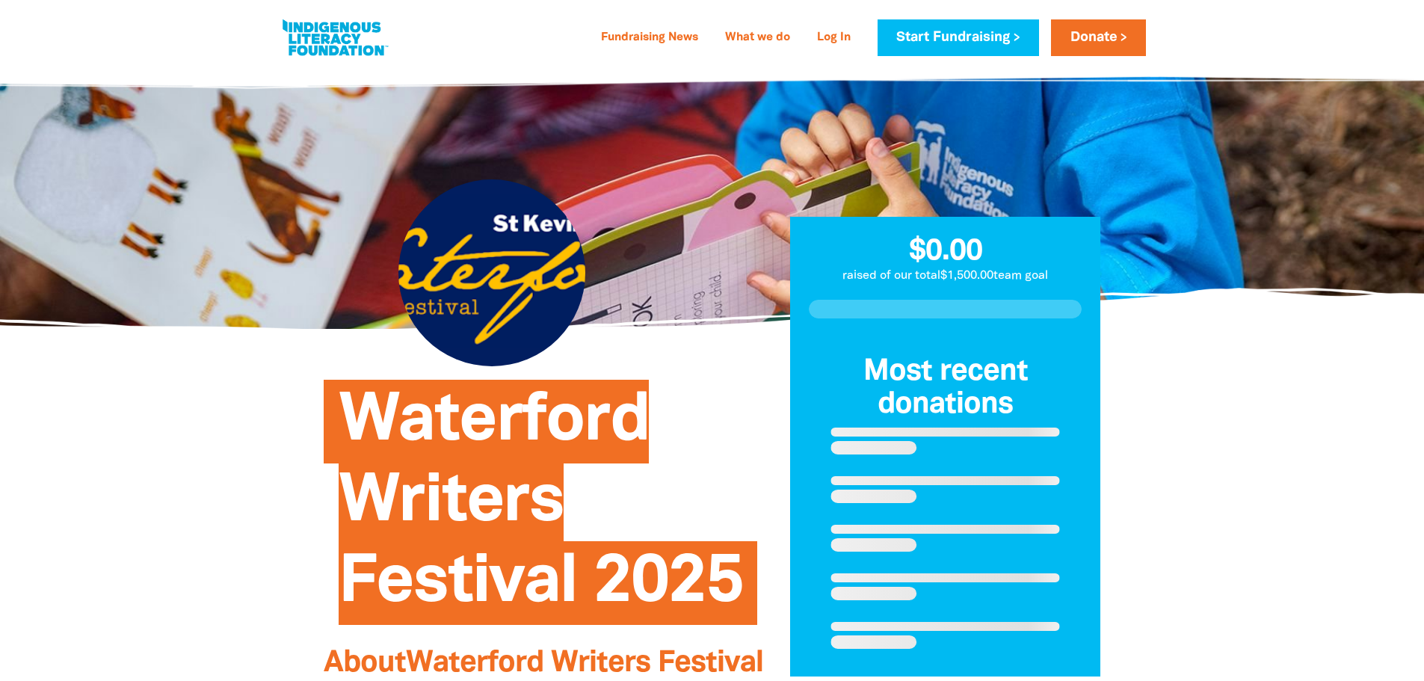
scroll to position [299, 0]
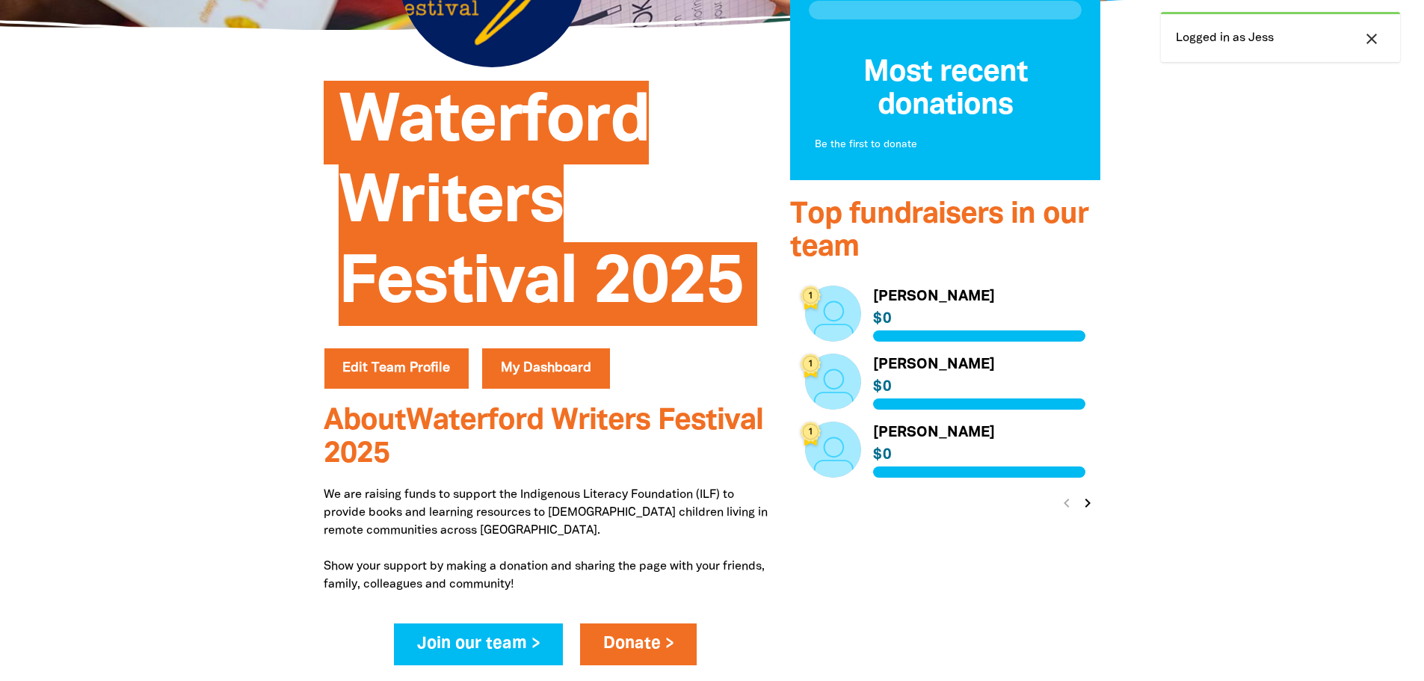
click at [835, 312] on link "Link to [PERSON_NAME]" at bounding box center [945, 313] width 281 height 56
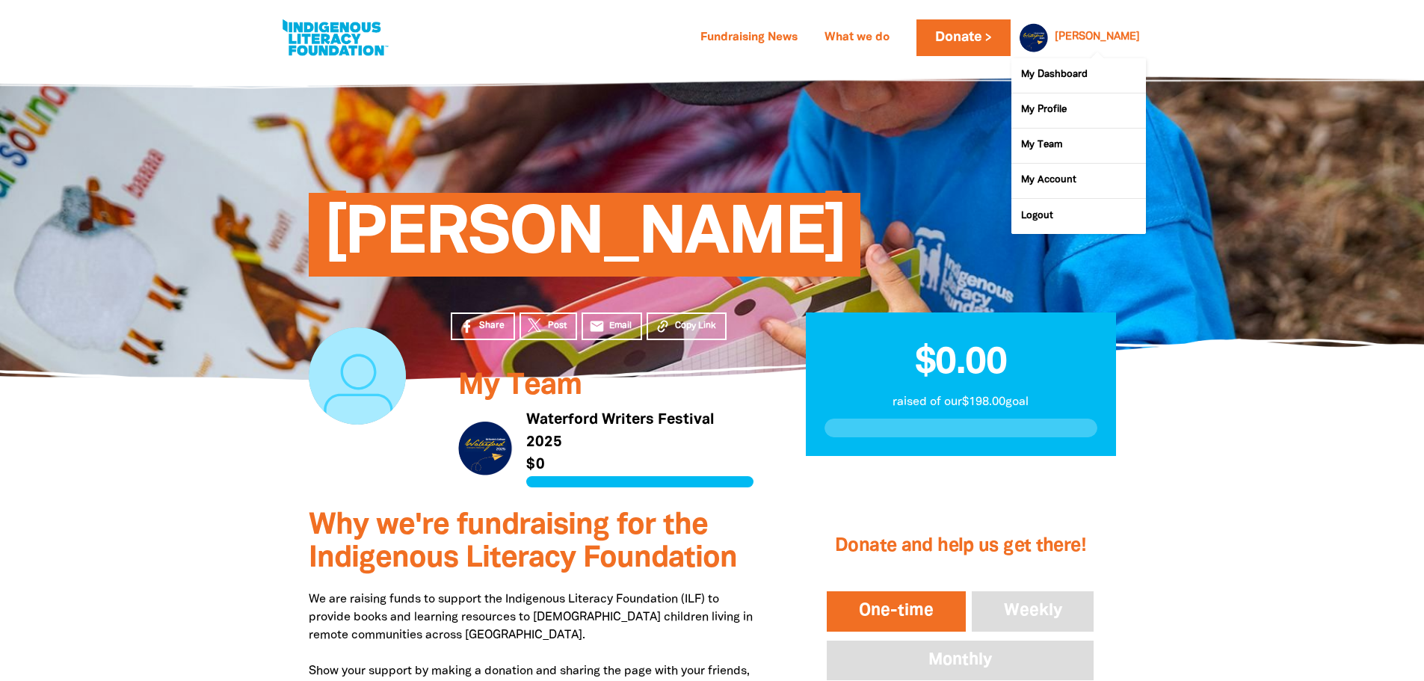
click at [1048, 34] on div at bounding box center [1031, 37] width 36 height 36
click at [1063, 68] on link "My Dashboard" at bounding box center [1078, 75] width 135 height 34
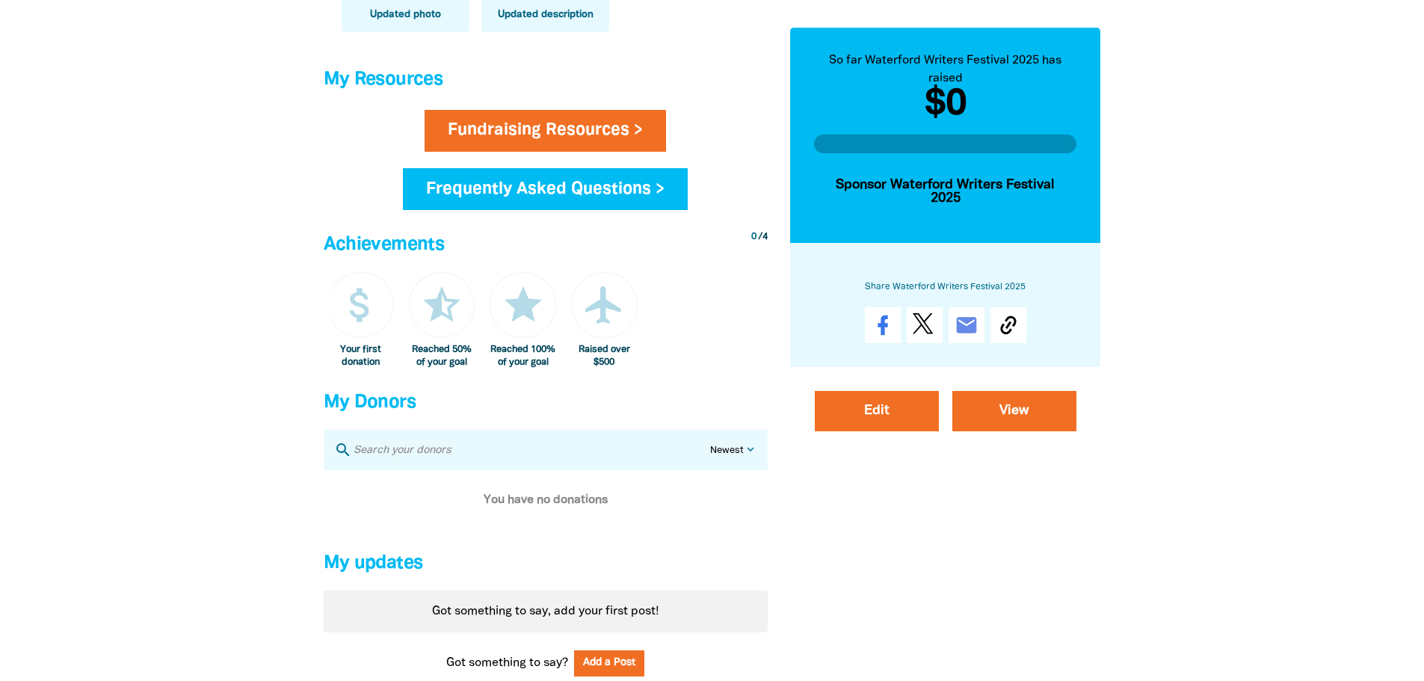
scroll to position [598, 0]
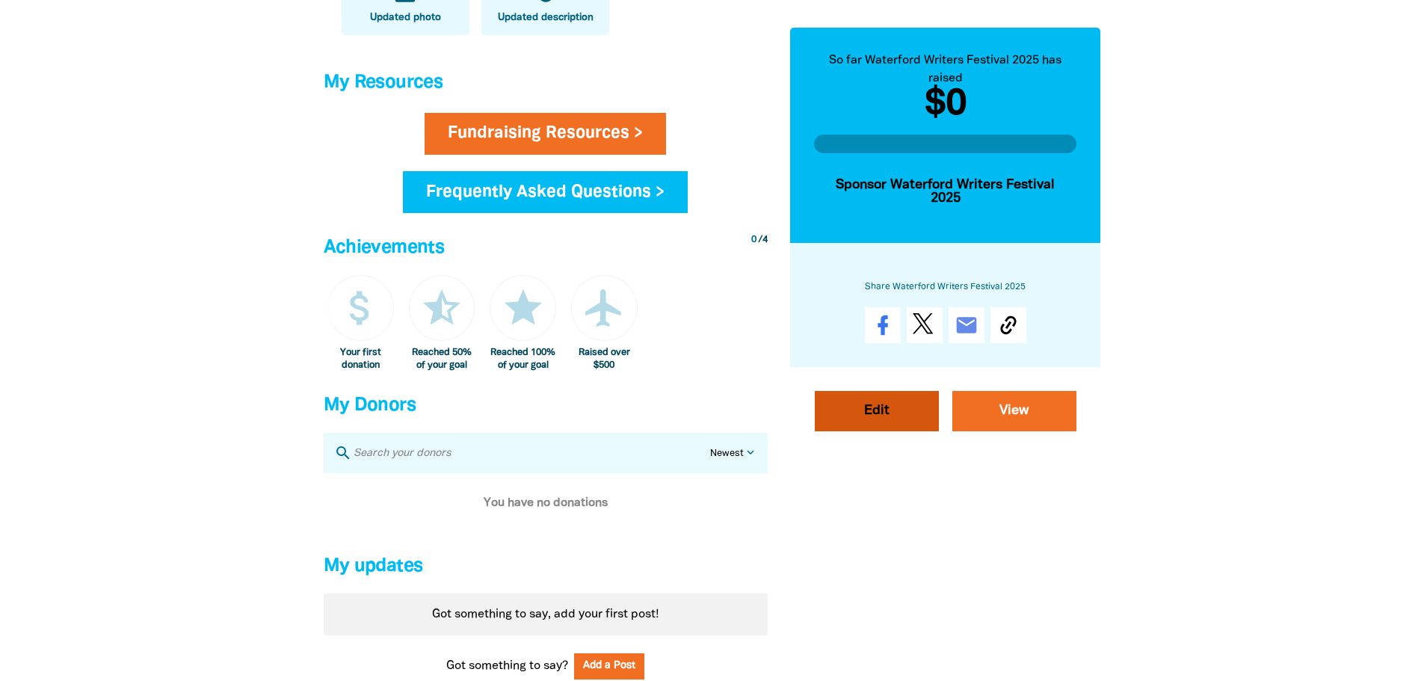
click at [903, 420] on link "Edit" at bounding box center [877, 411] width 124 height 40
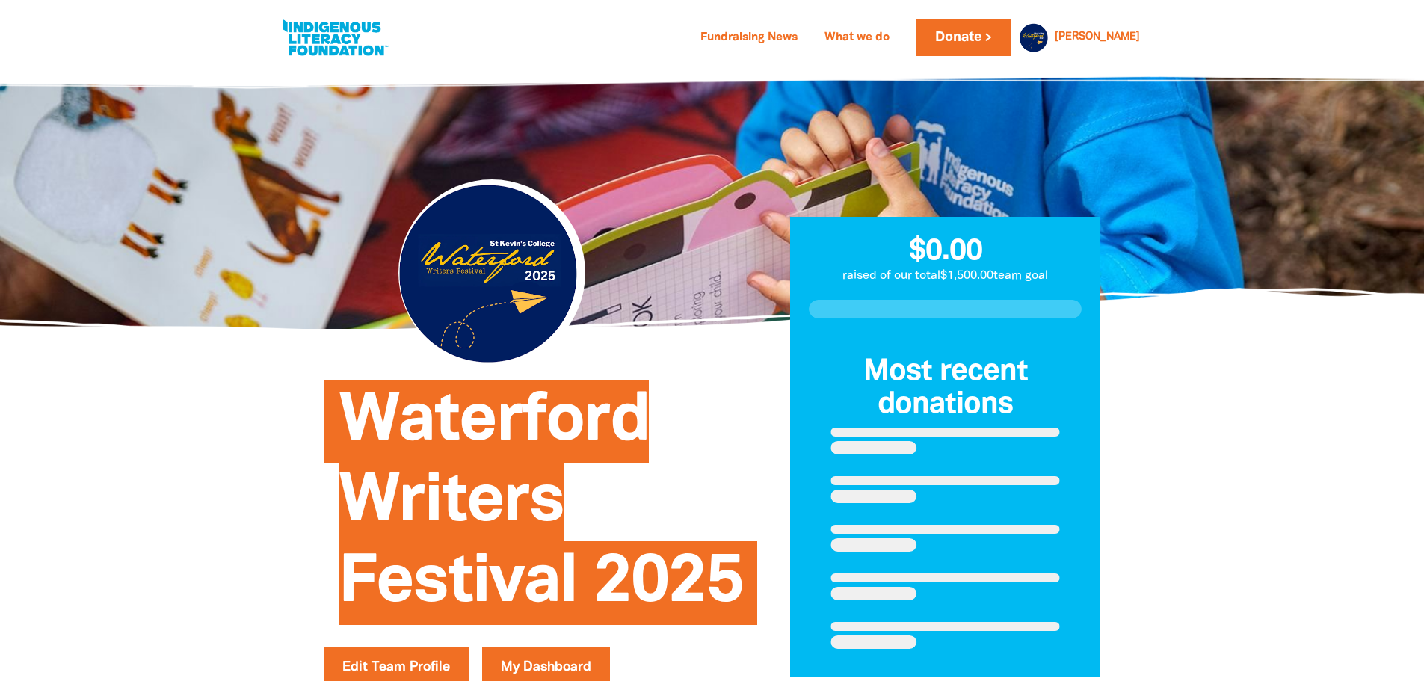
select select "Yes"
select select "Event"
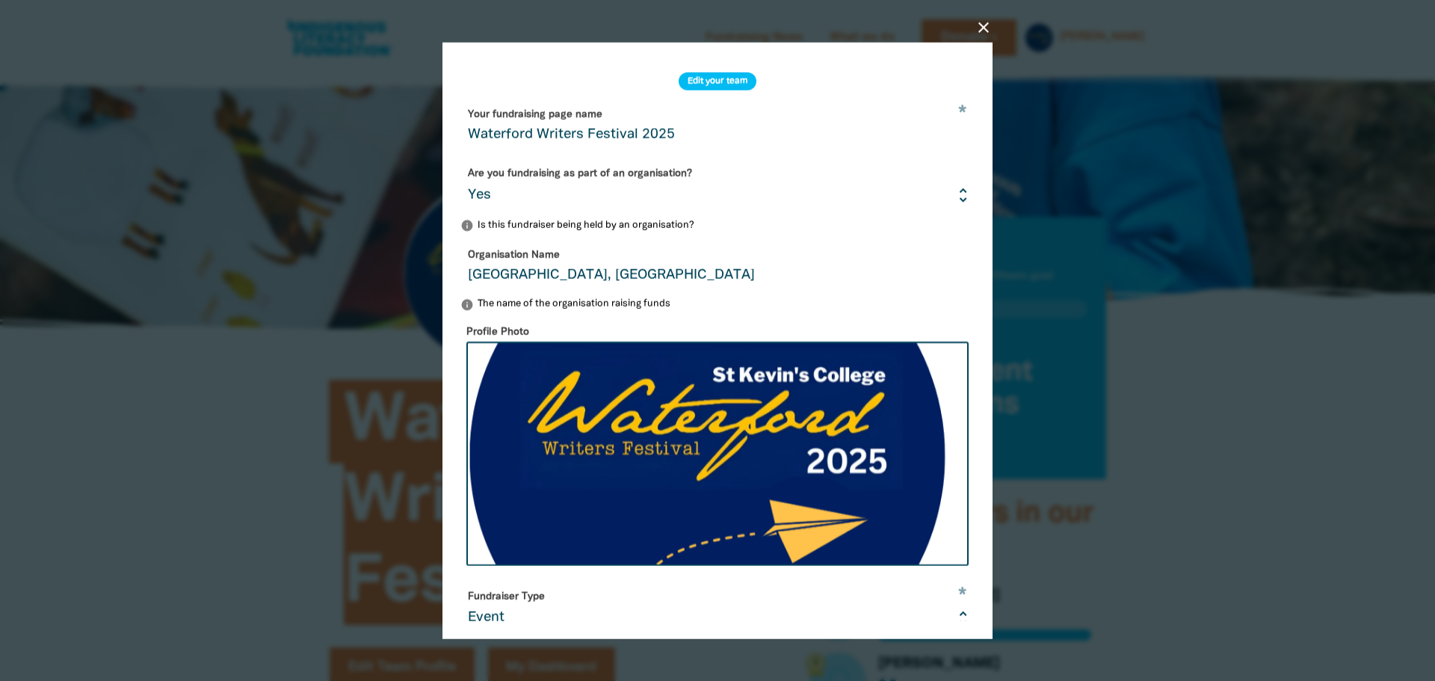
click at [992, 20] on div "close Edit your team * Your fundraising page name Waterford Writers Festival 20…" at bounding box center [717, 340] width 598 height 664
click at [982, 28] on icon "close" at bounding box center [983, 27] width 18 height 18
click at [980, 22] on icon "close" at bounding box center [983, 27] width 18 height 18
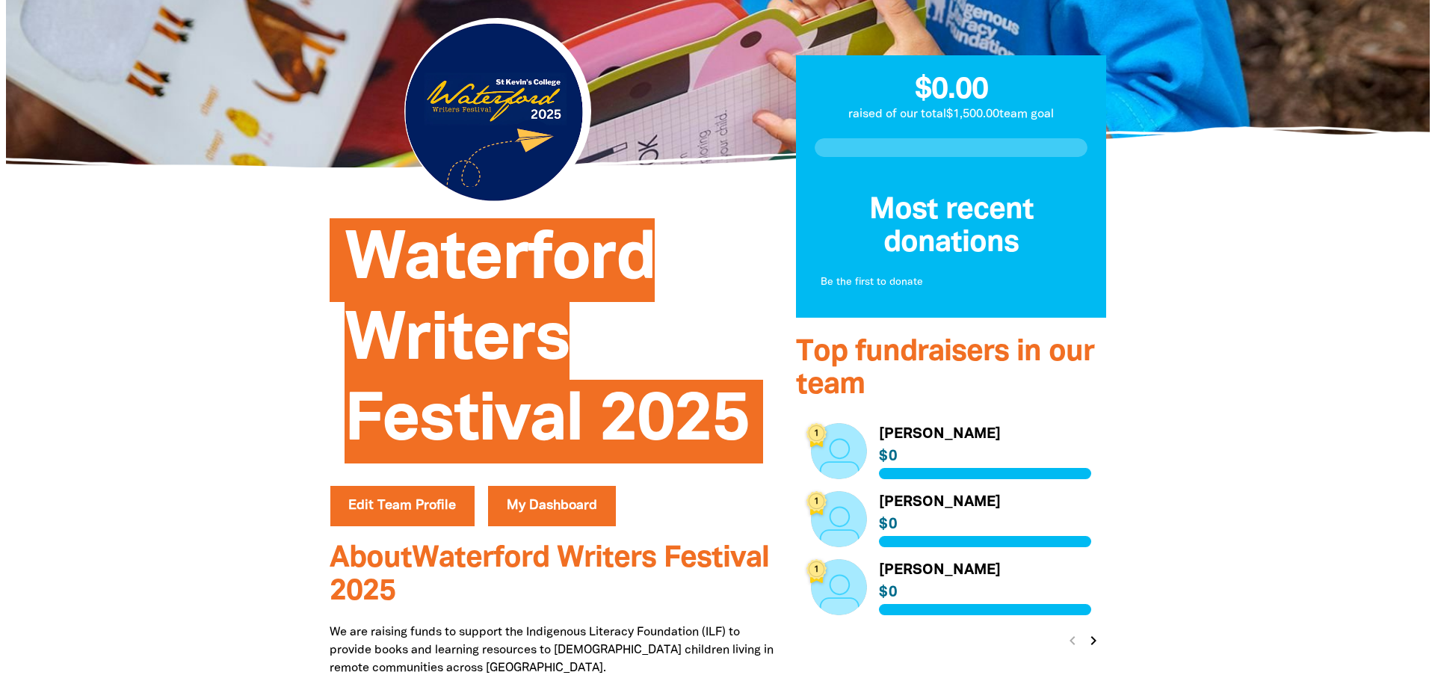
scroll to position [374, 0]
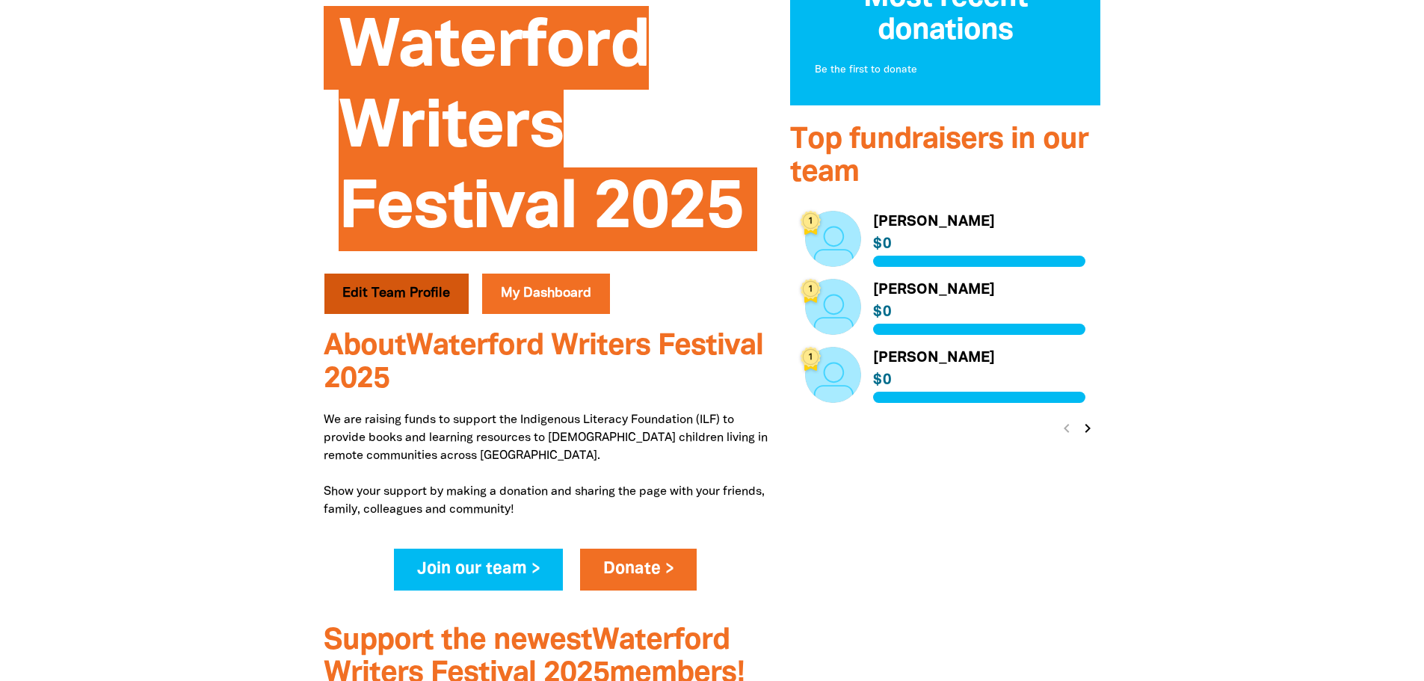
click at [433, 297] on button "Edit Team Profile" at bounding box center [396, 294] width 145 height 40
select select "Yes"
select select "Event"
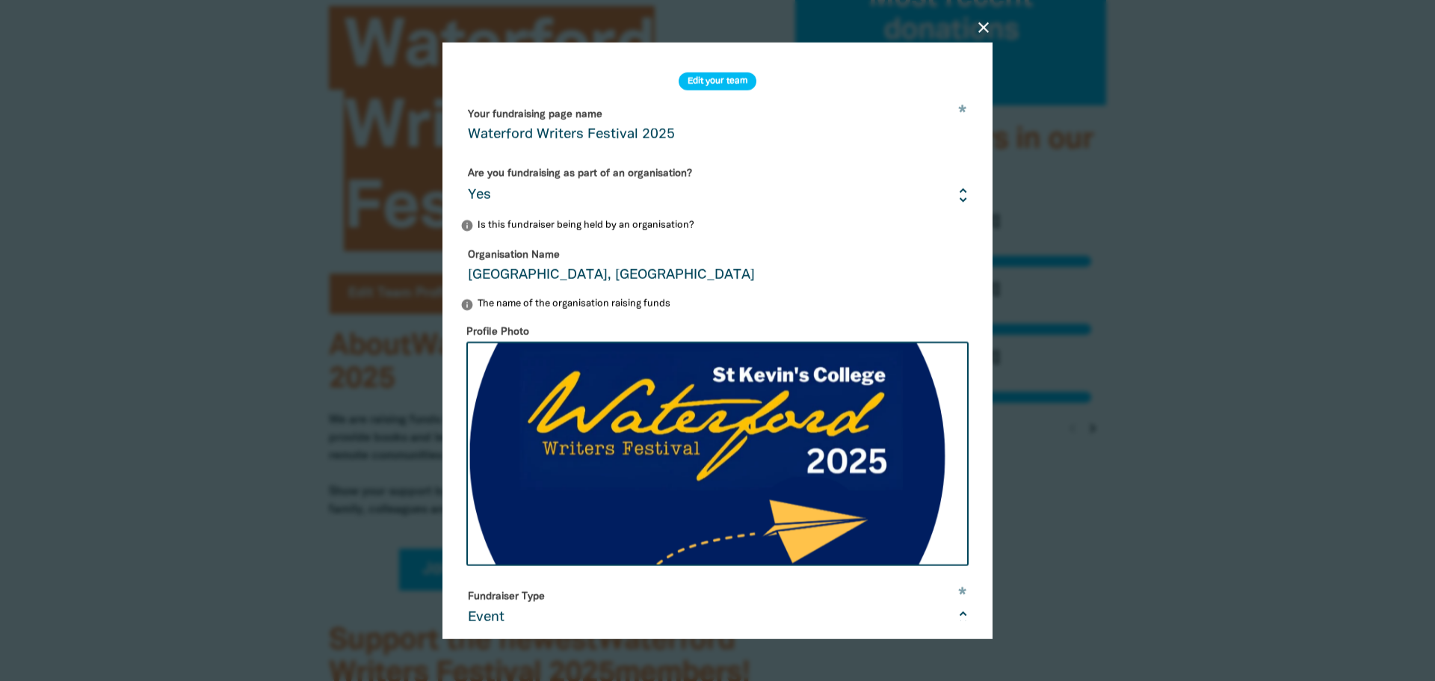
click at [643, 154] on form "* Your fundraising page name Waterford Writers Festival 2025 Are you fundraisin…" at bounding box center [717, 522] width 514 height 841
click at [655, 135] on input "Waterford Writers Festival 2025" at bounding box center [717, 125] width 514 height 47
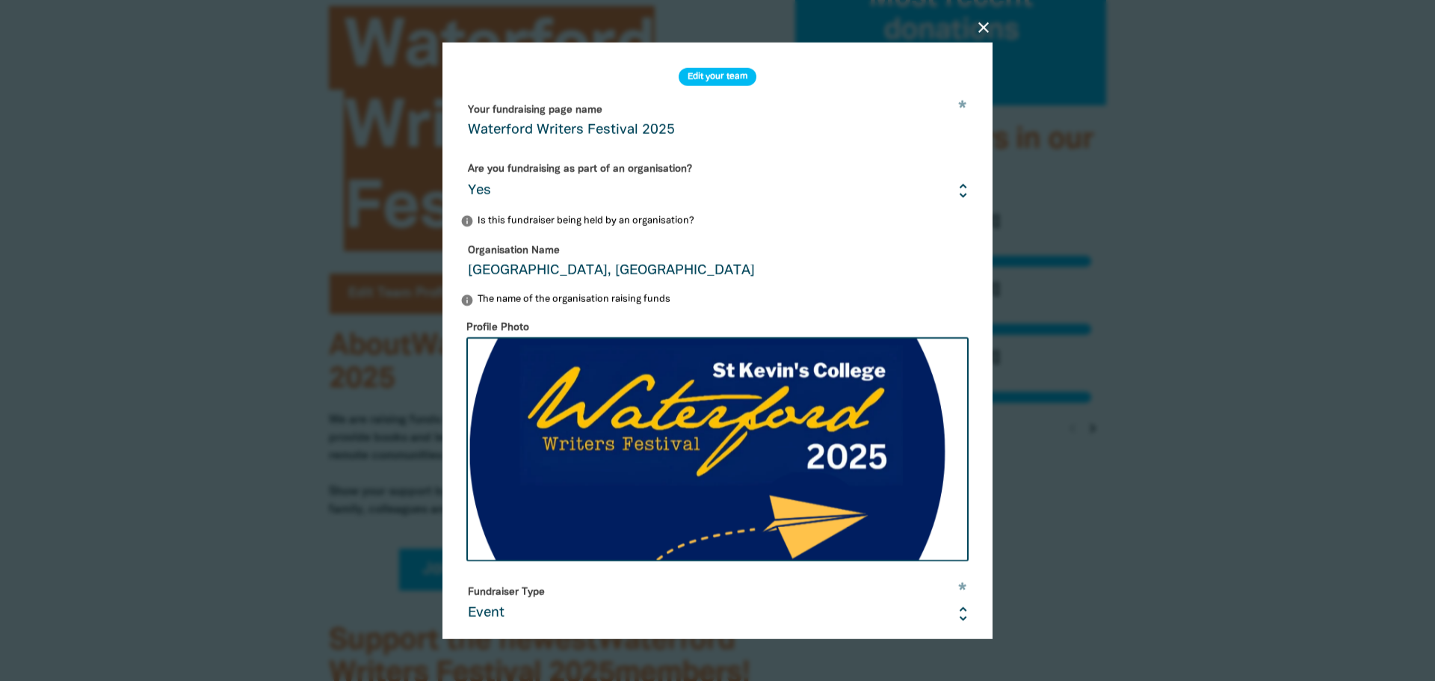
scroll to position [0, 0]
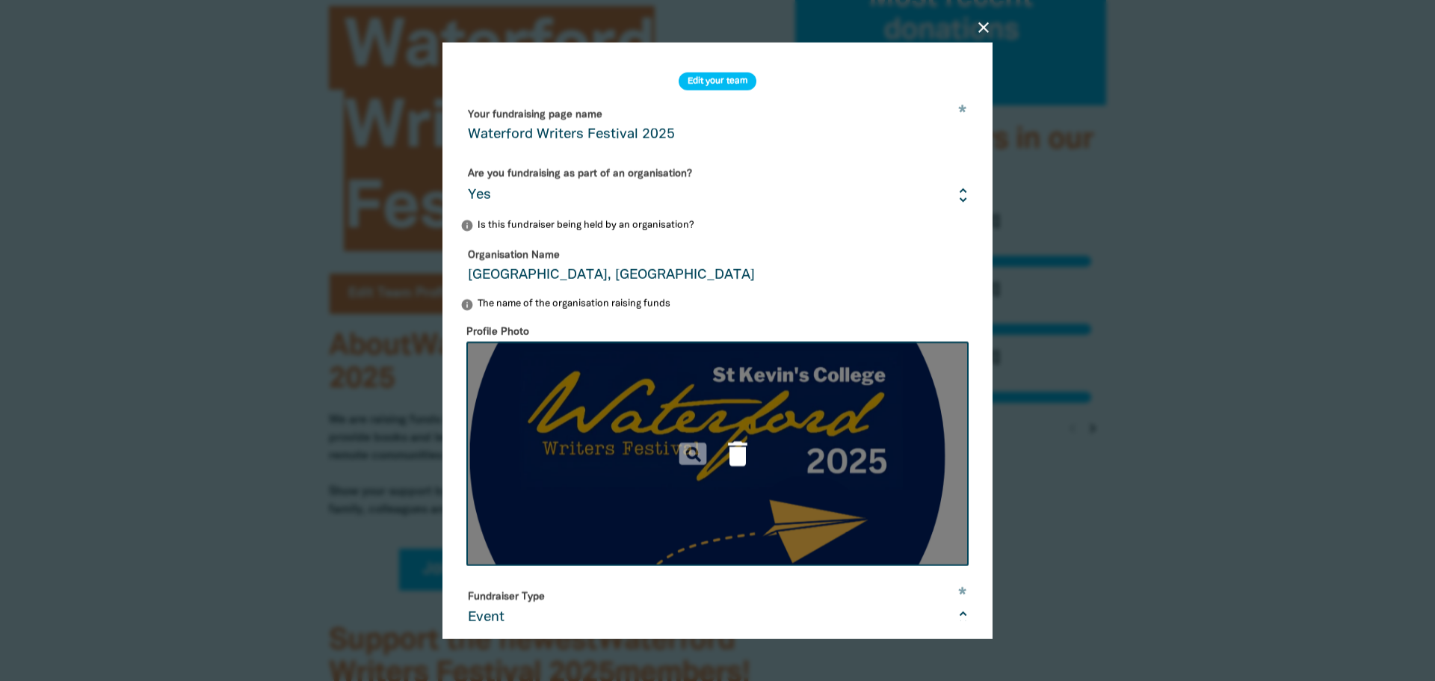
click at [734, 460] on icon "delete" at bounding box center [737, 453] width 33 height 33
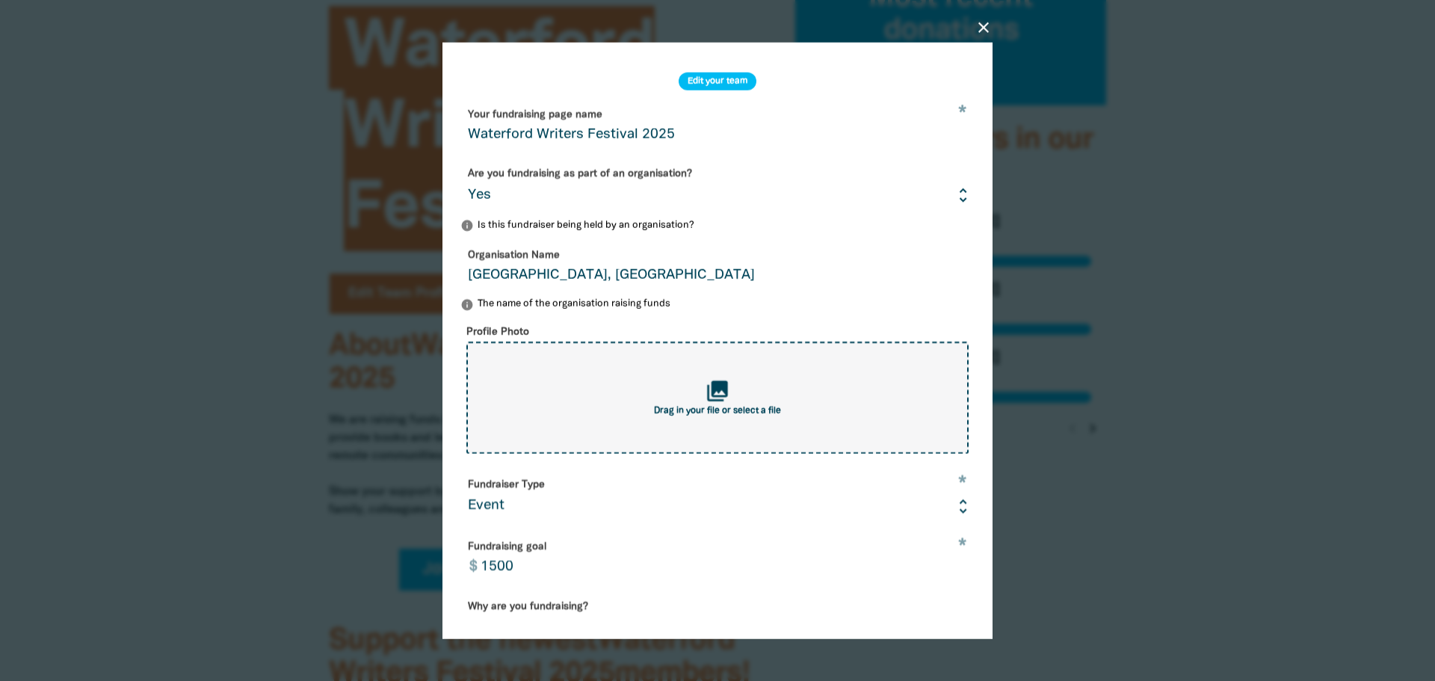
click at [711, 398] on icon "collections" at bounding box center [717, 390] width 25 height 25
type input "C:\fakepath\Screenshot 2025-08-19 122618.png"
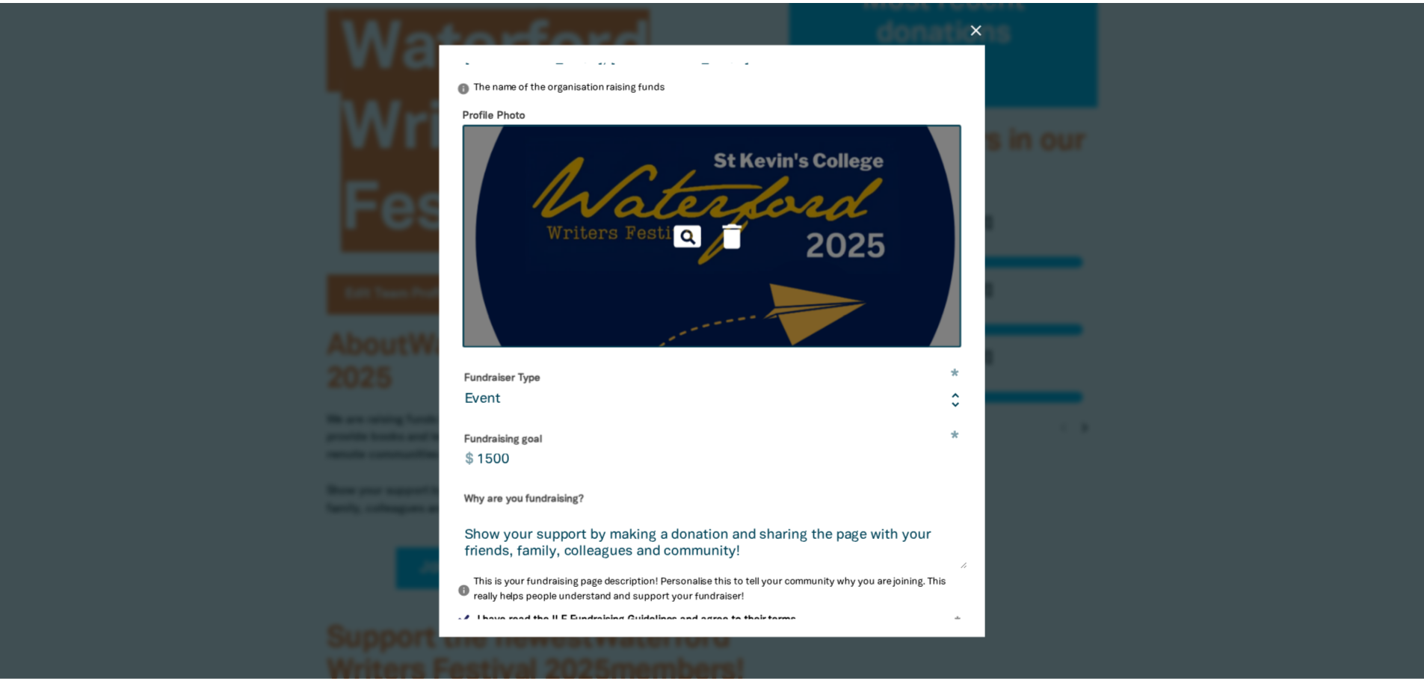
scroll to position [330, 0]
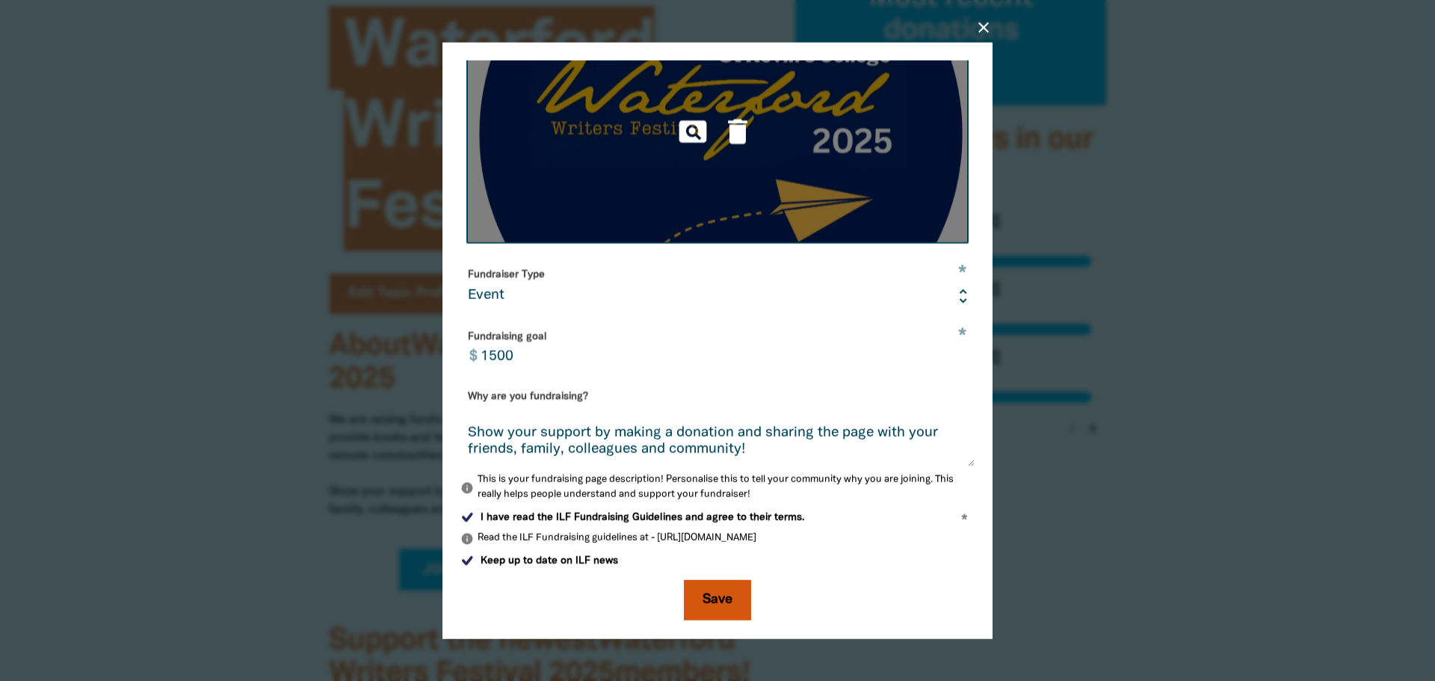
click at [707, 602] on button "Save" at bounding box center [717, 600] width 67 height 40
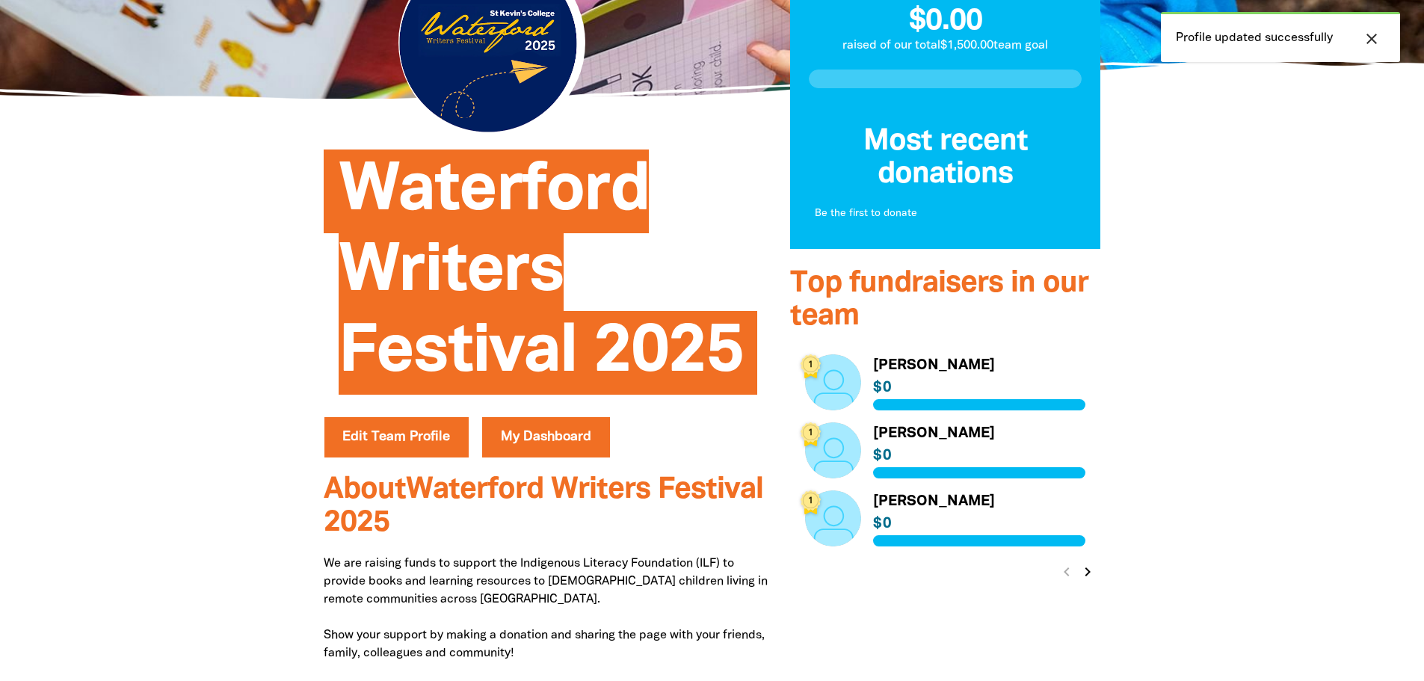
scroll to position [0, 0]
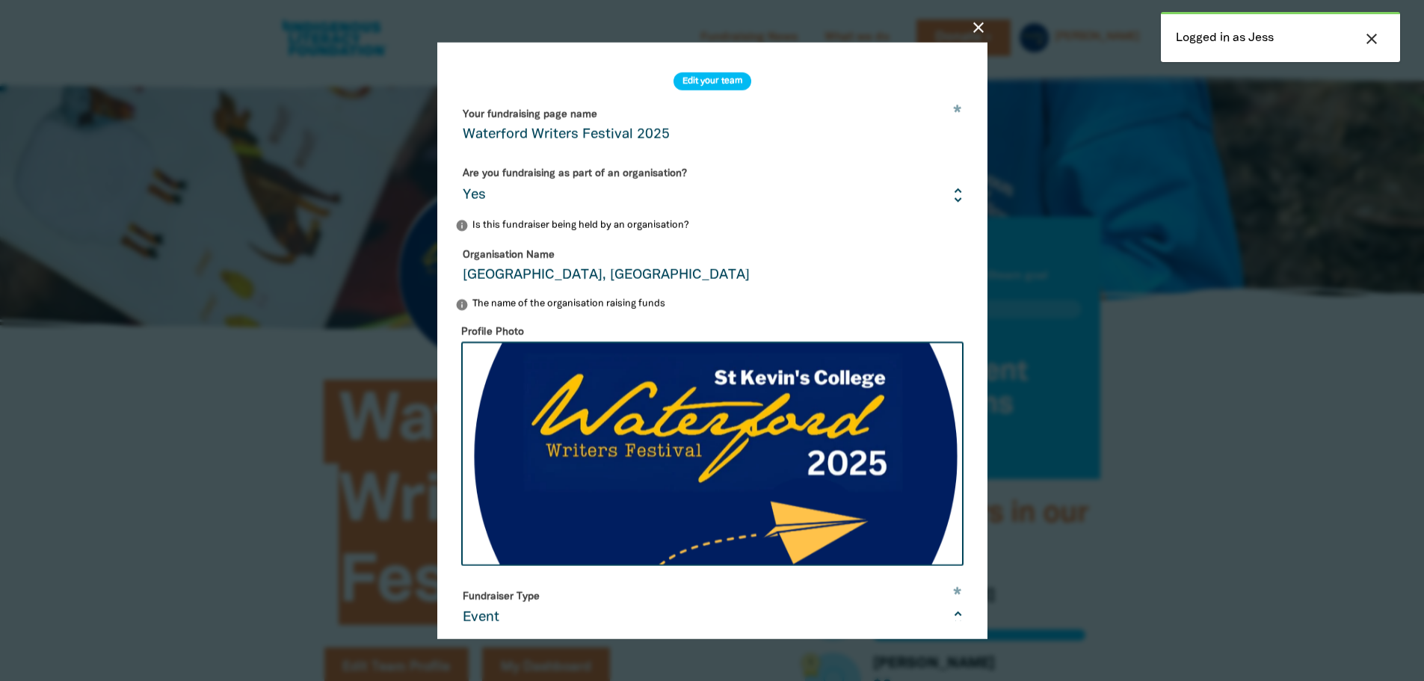
select select "Yes"
select select "Event"
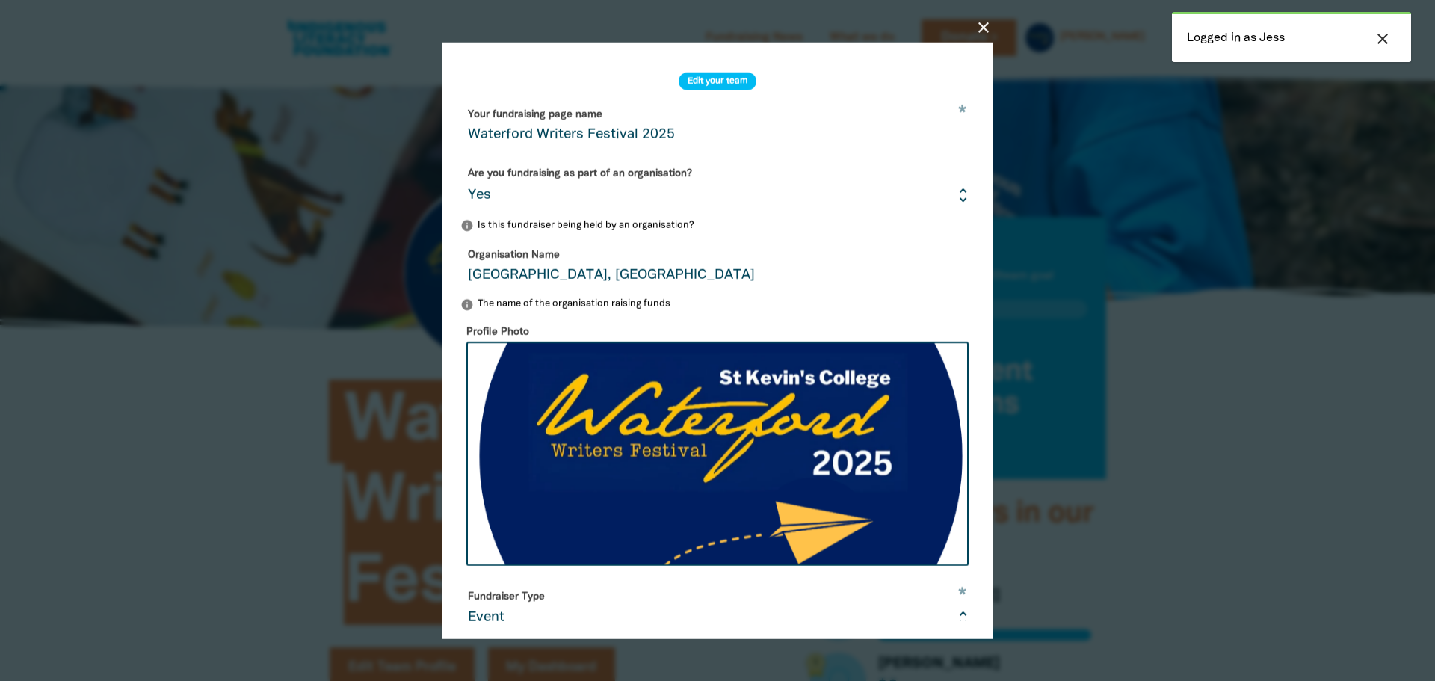
drag, startPoint x: 985, startPoint y: 33, endPoint x: 852, endPoint y: 70, distance: 138.2
click at [985, 33] on icon "close" at bounding box center [983, 27] width 18 height 18
click at [980, 36] on icon "close" at bounding box center [983, 27] width 18 height 18
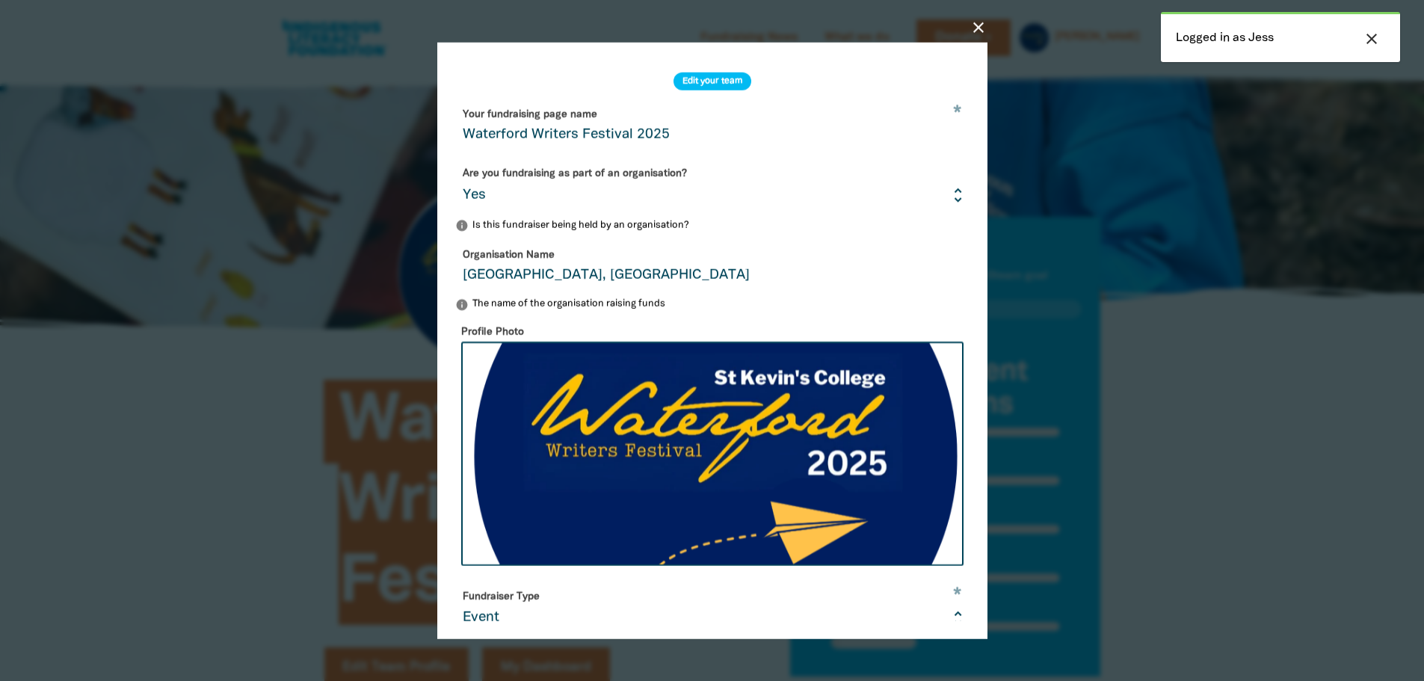
select select "Yes"
select select "Event"
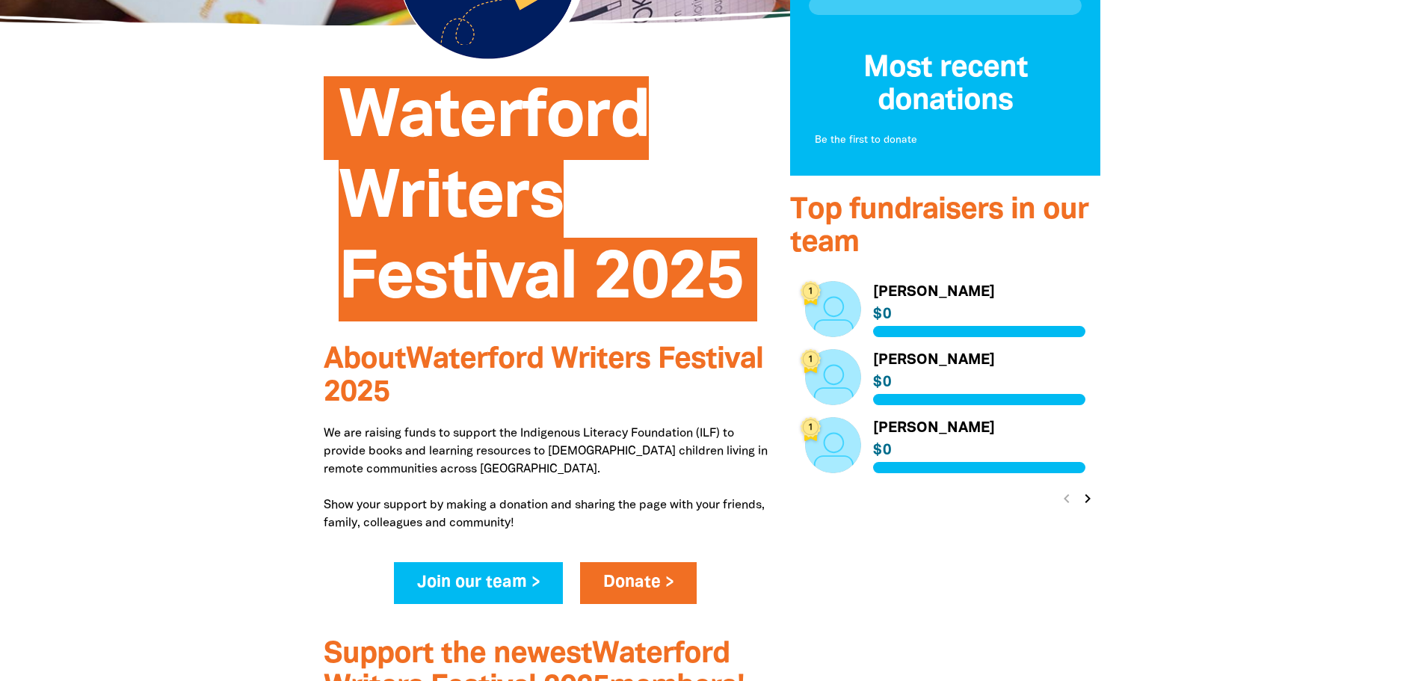
scroll to position [149, 0]
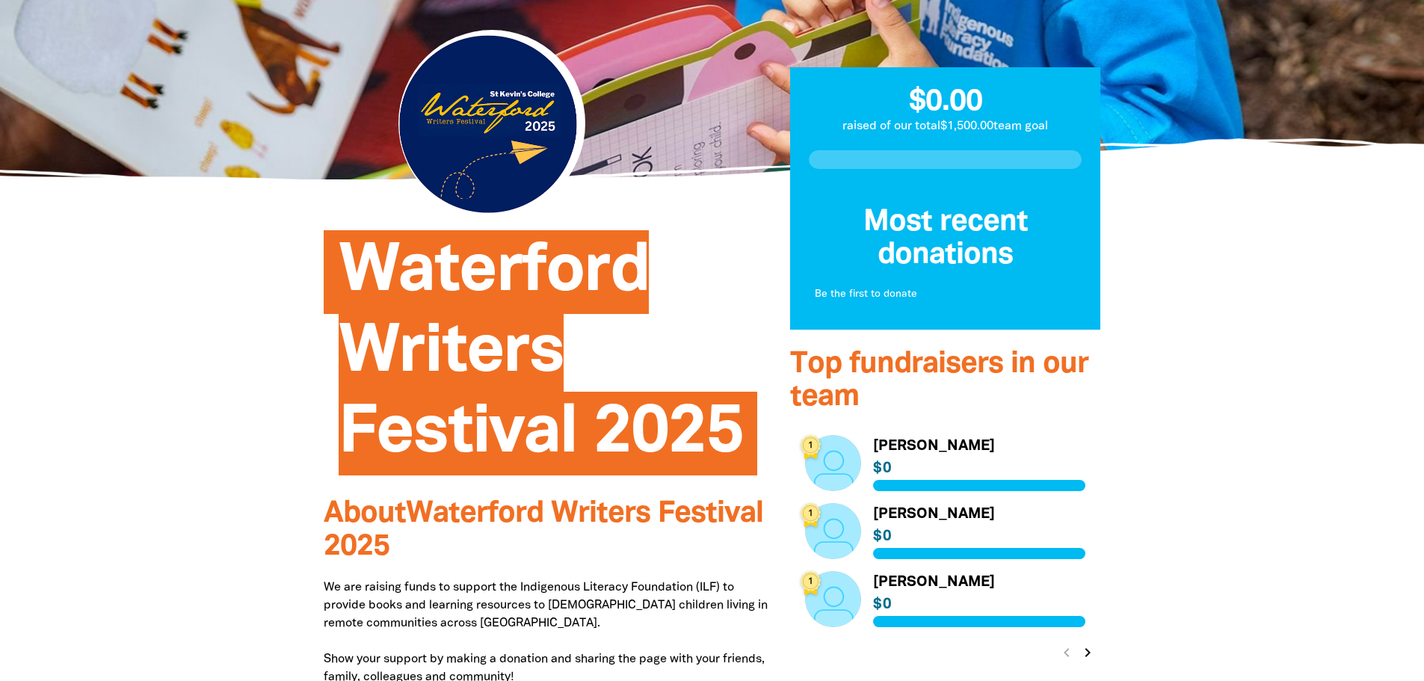
click at [515, 132] on div at bounding box center [491, 123] width 187 height 187
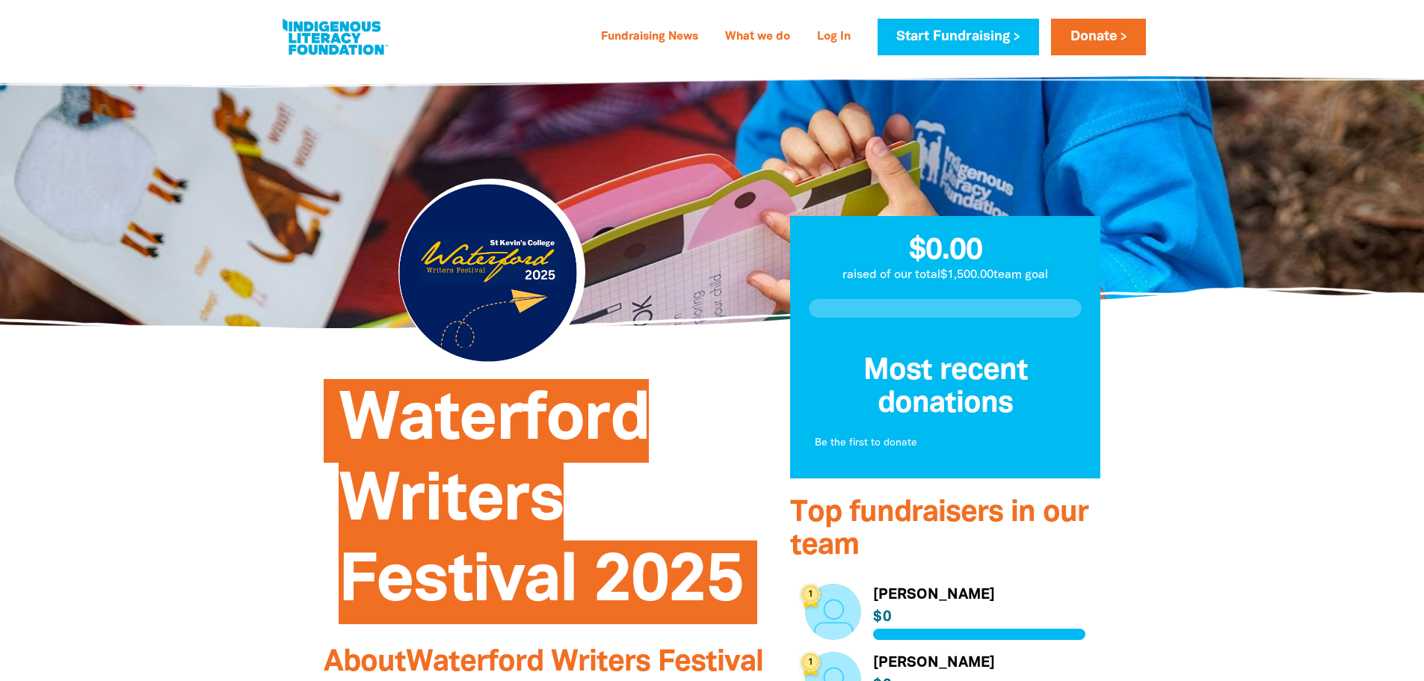
scroll to position [0, 0]
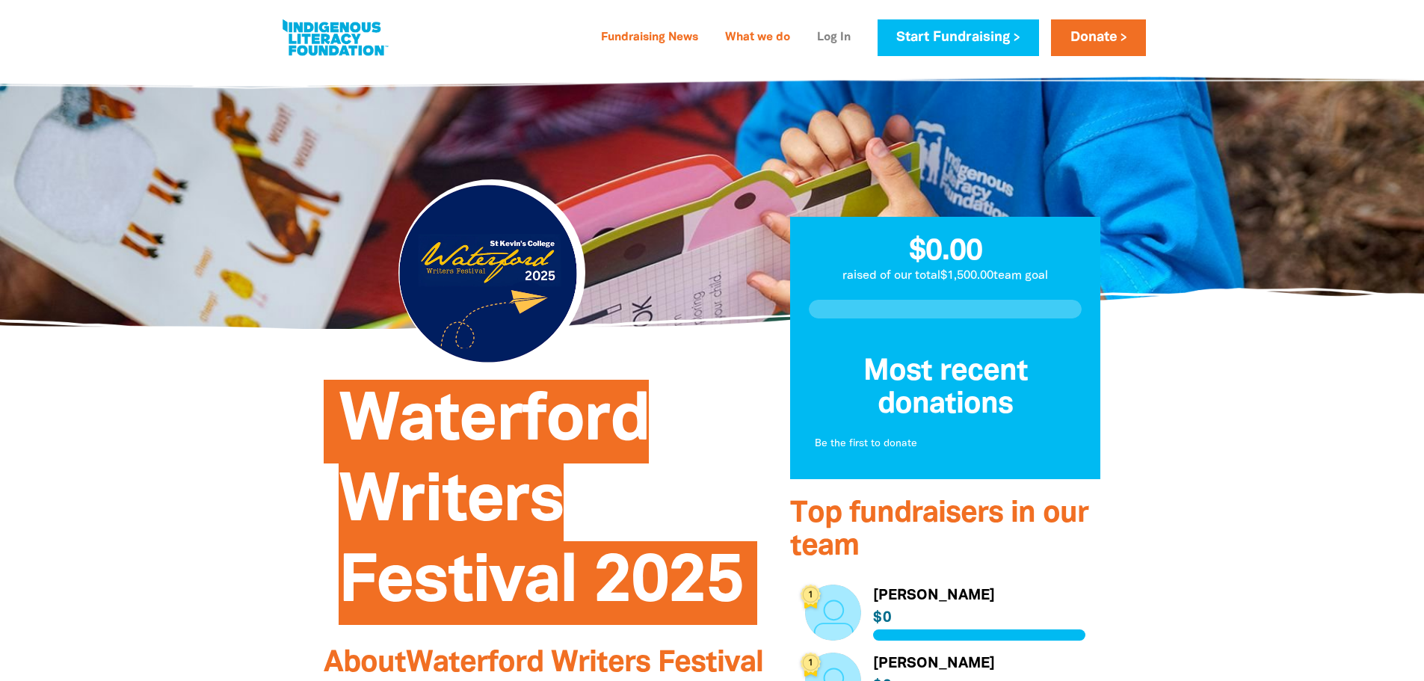
click at [832, 35] on link "Log In" at bounding box center [834, 38] width 52 height 24
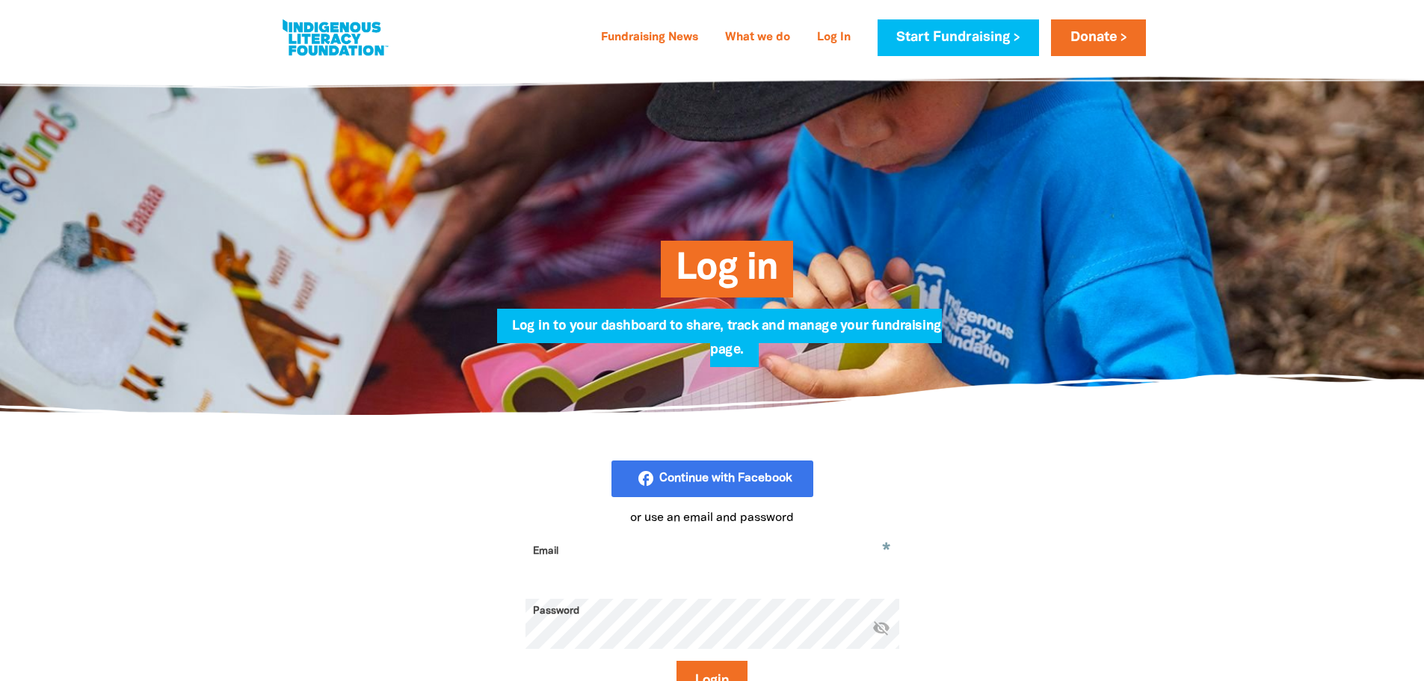
click at [676, 551] on input "Email" at bounding box center [712, 562] width 374 height 47
type input "vuongj@stkevins.vic.edu.au"
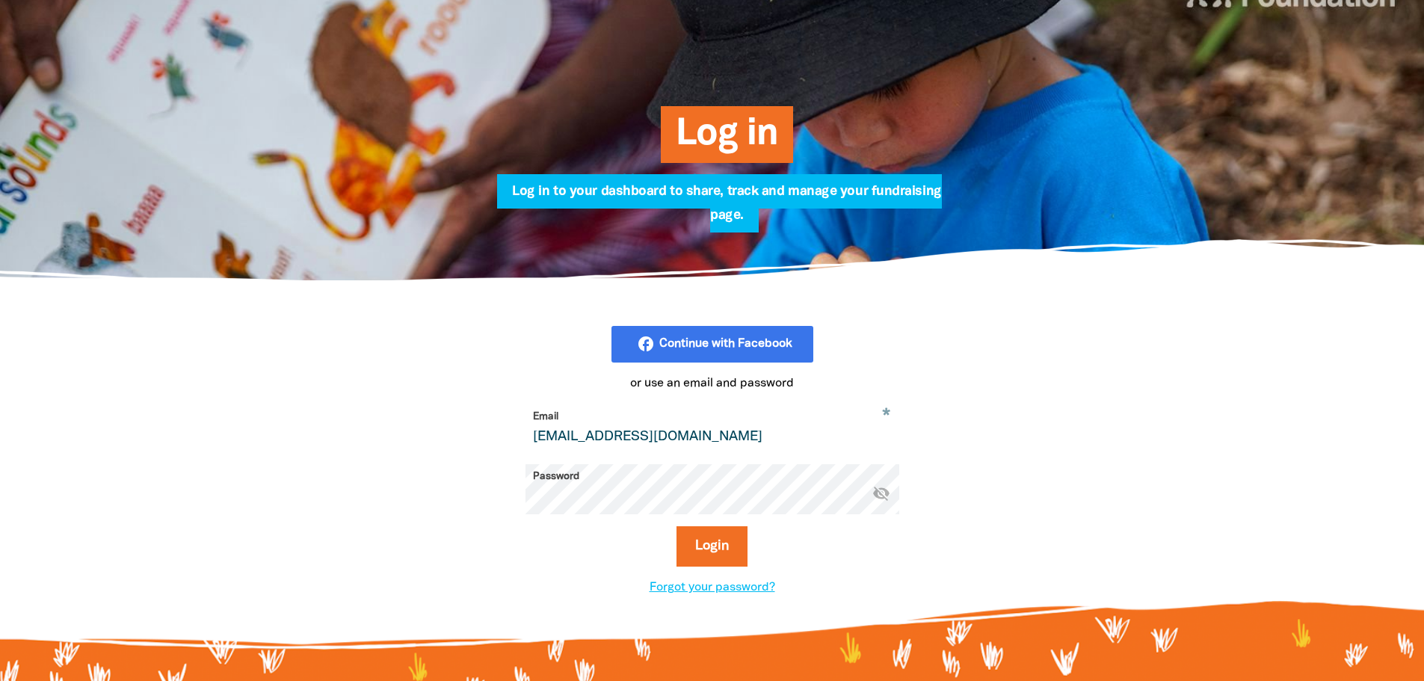
scroll to position [149, 0]
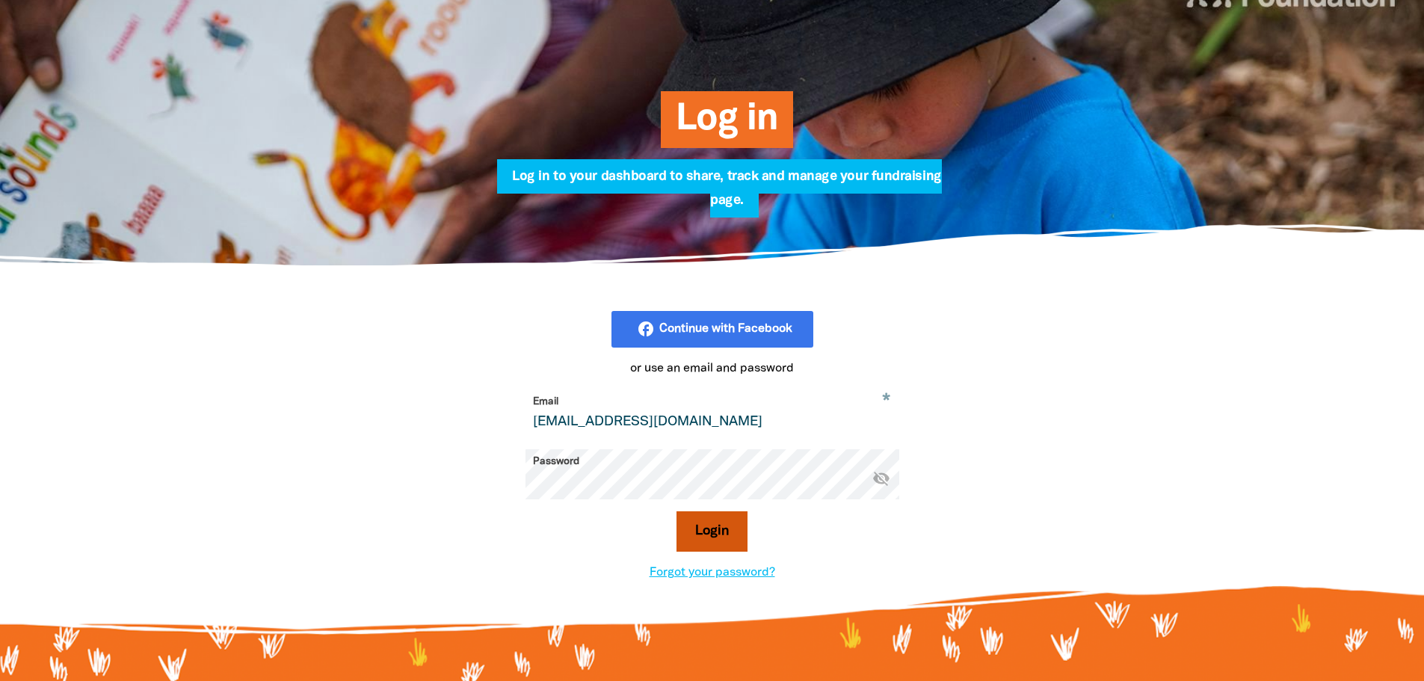
click at [677, 538] on button "Login" at bounding box center [711, 531] width 71 height 40
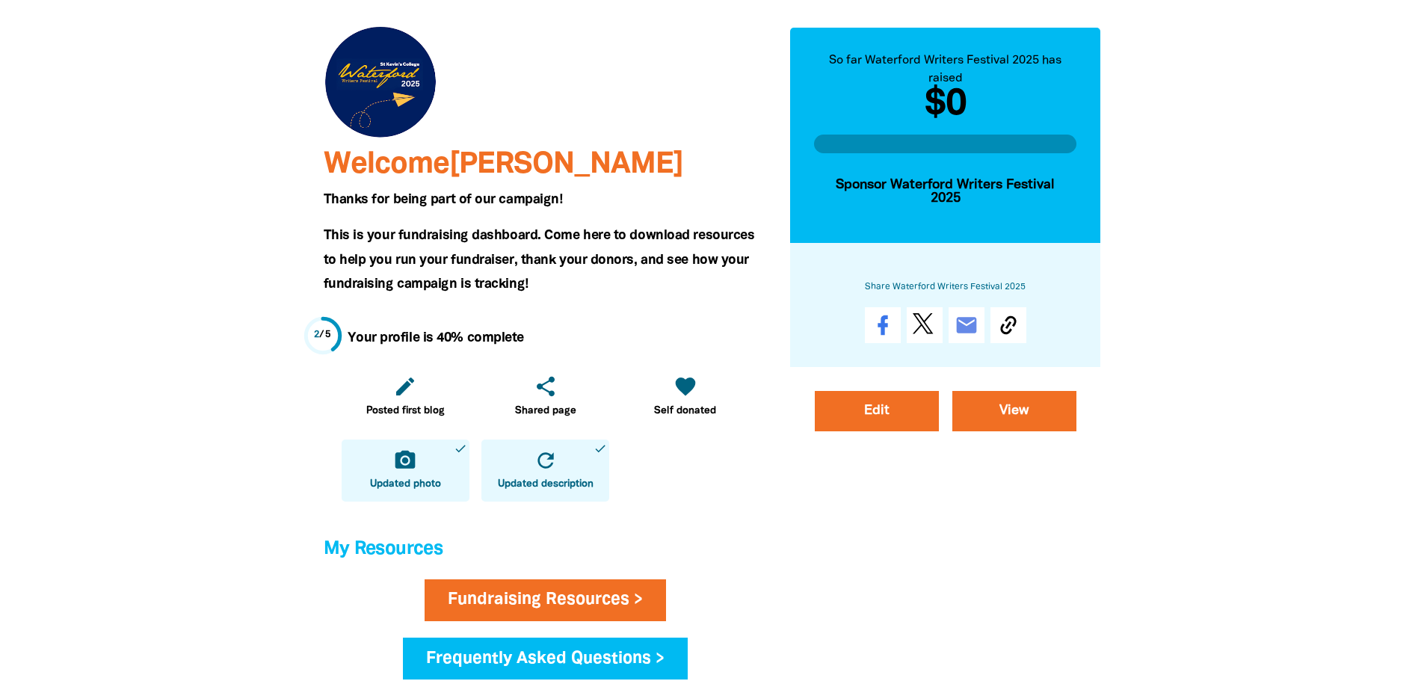
scroll to position [149, 0]
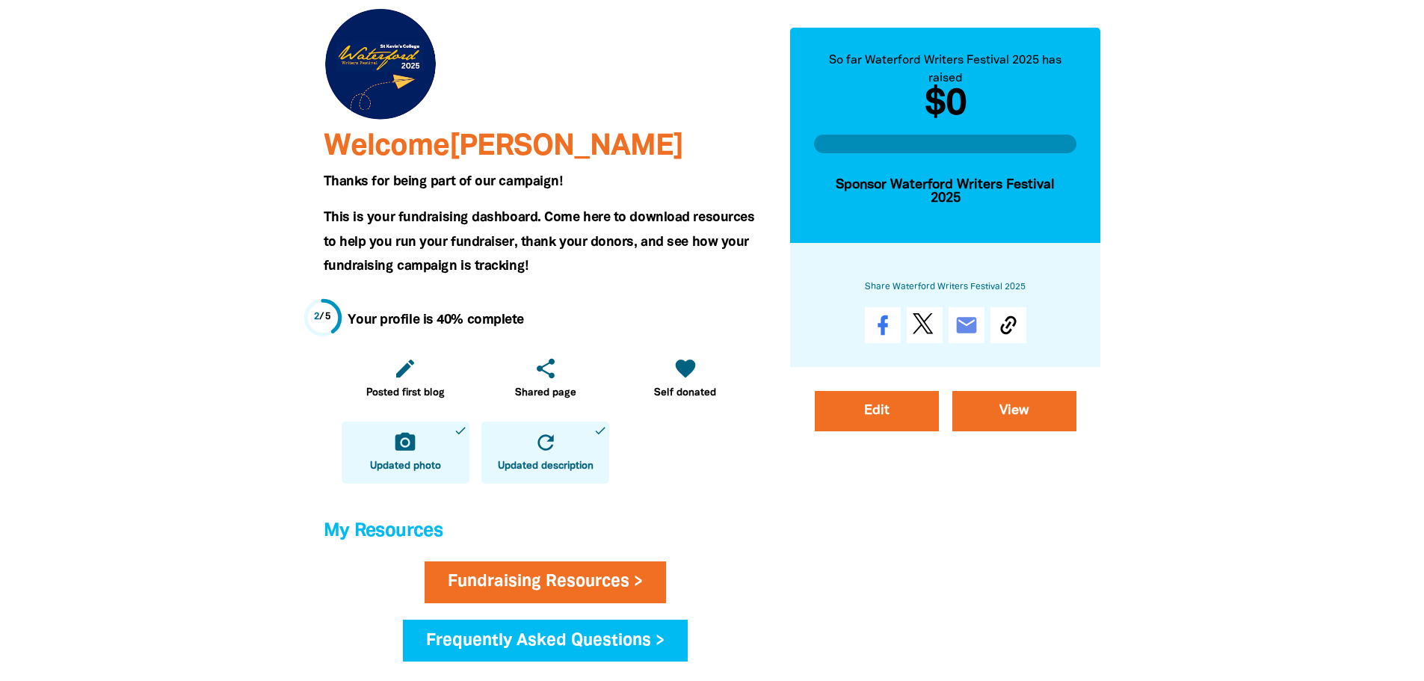
click at [414, 453] on icon "camera_alt" at bounding box center [405, 442] width 24 height 24
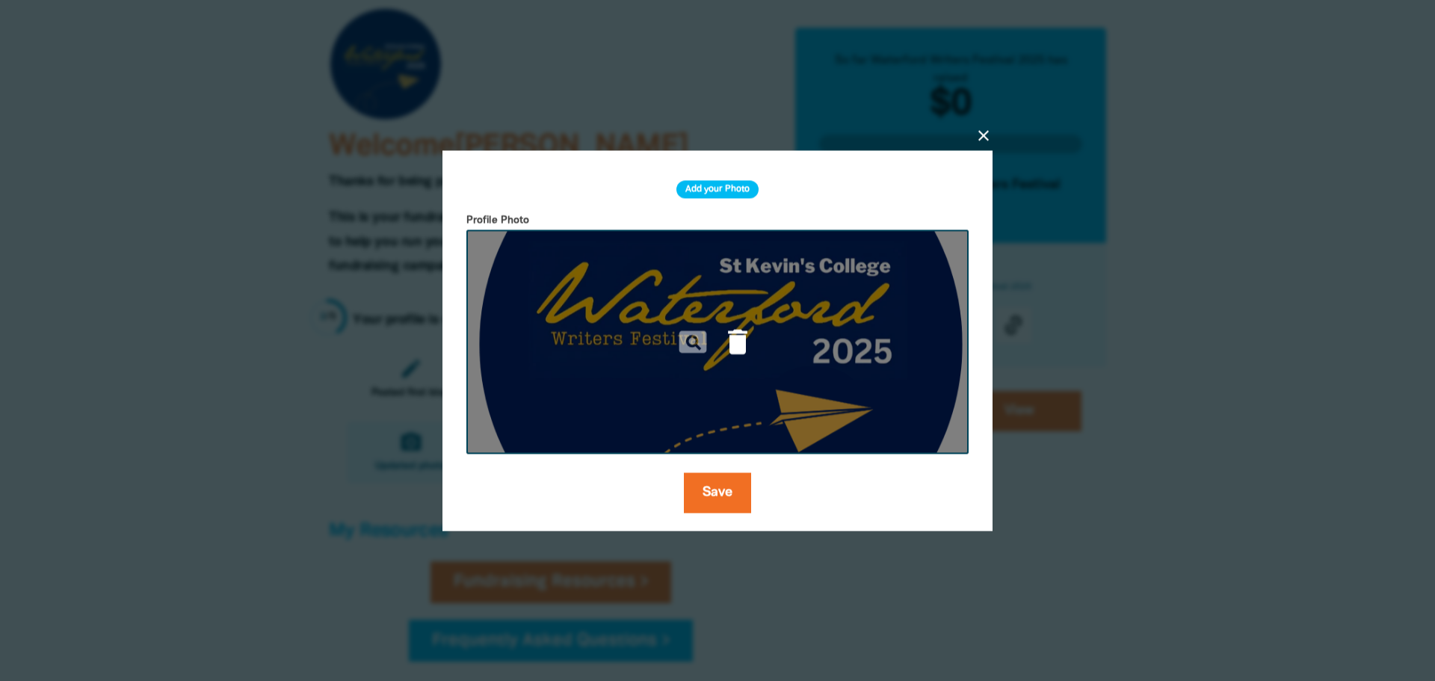
click at [735, 342] on icon "delete" at bounding box center [737, 341] width 33 height 33
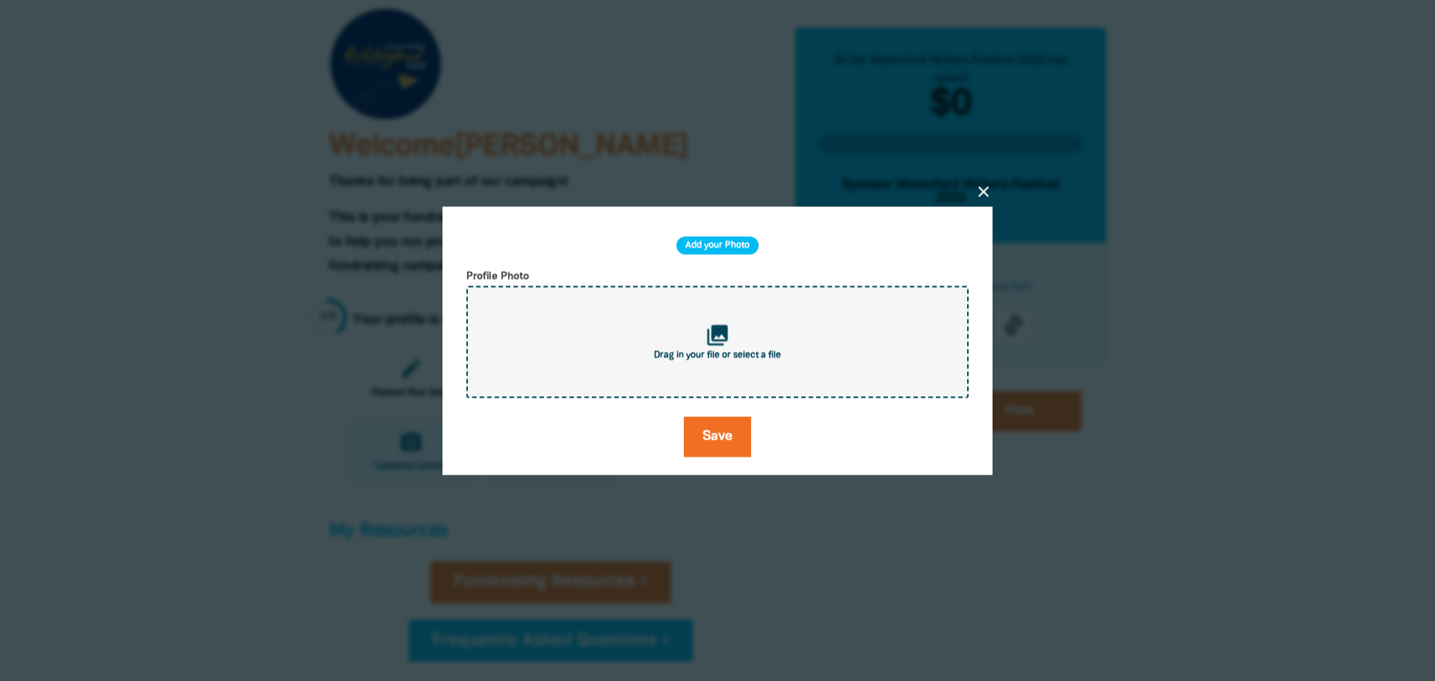
click at [714, 326] on icon "collections" at bounding box center [717, 335] width 25 height 25
type input "C:\fakepath\Screenshot 2025-08-19 123026123.png"
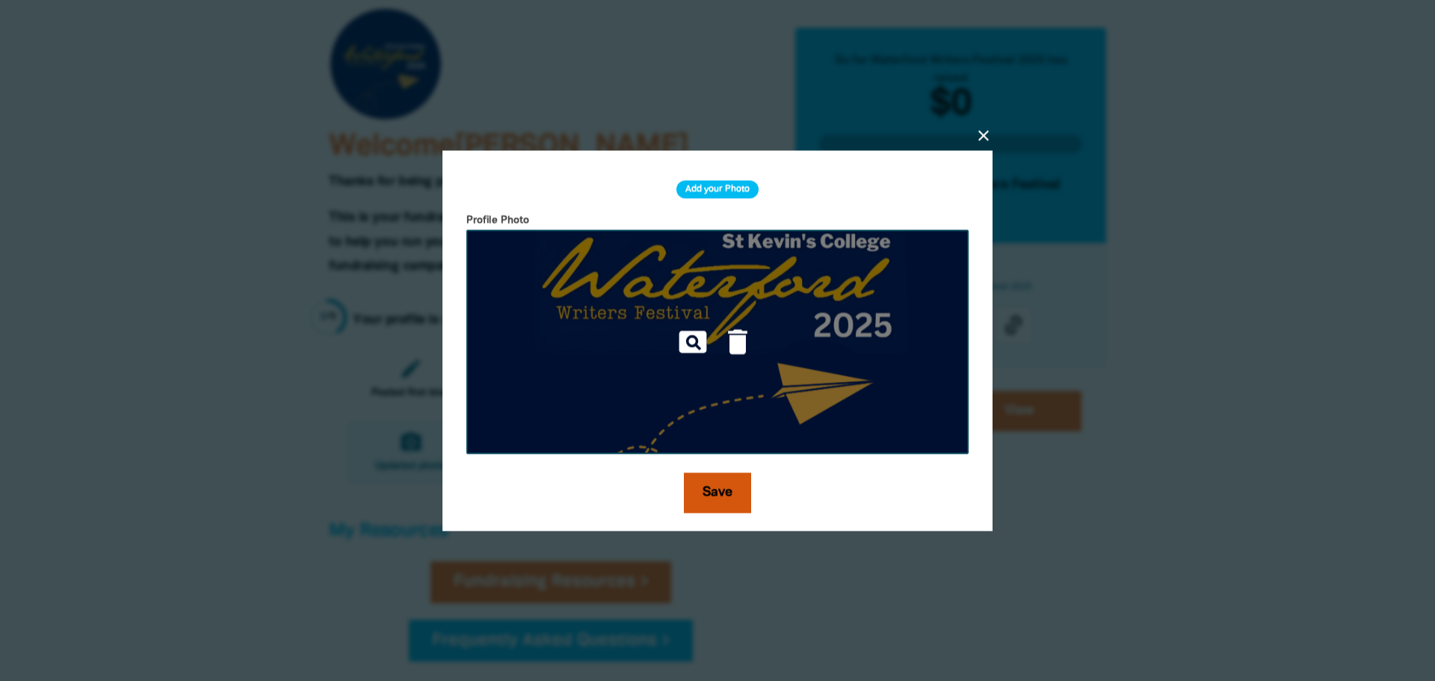
click at [709, 478] on button "Save" at bounding box center [717, 492] width 67 height 40
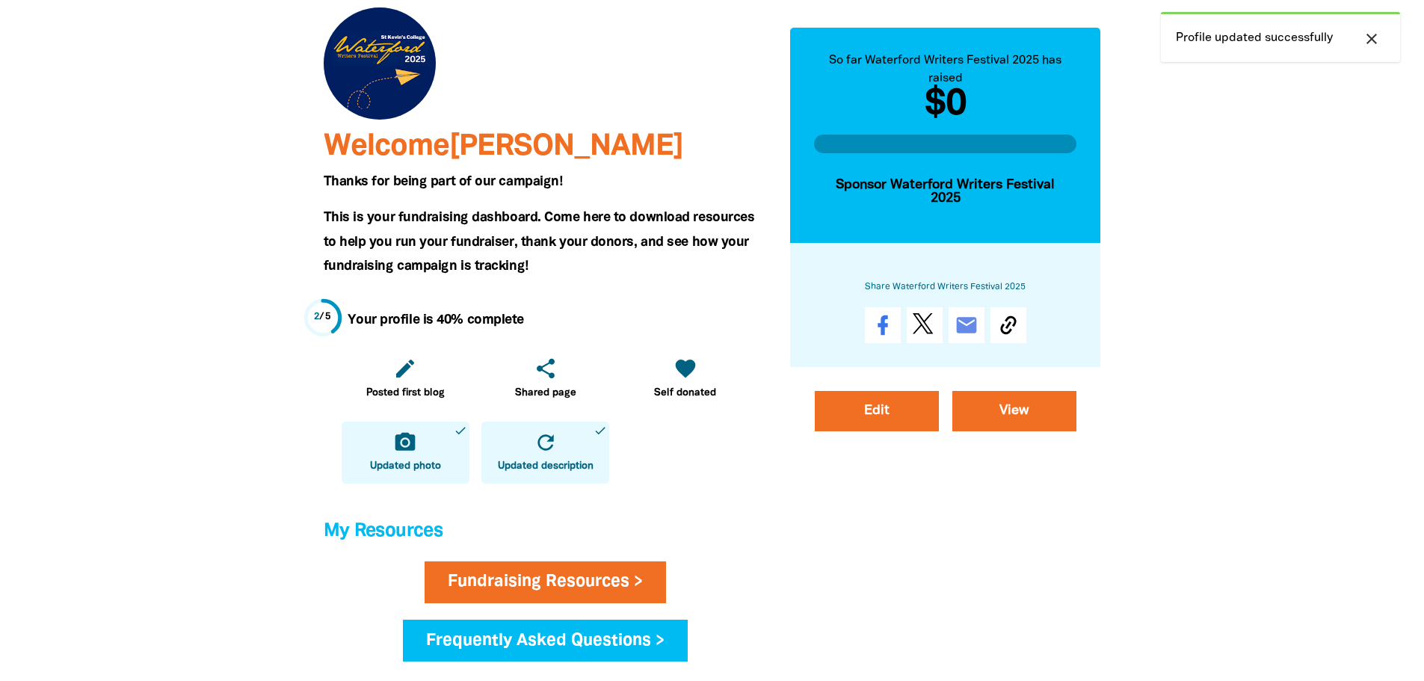
click at [115, 133] on div at bounding box center [712, 538] width 1424 height 1240
